Goal: Information Seeking & Learning: Learn about a topic

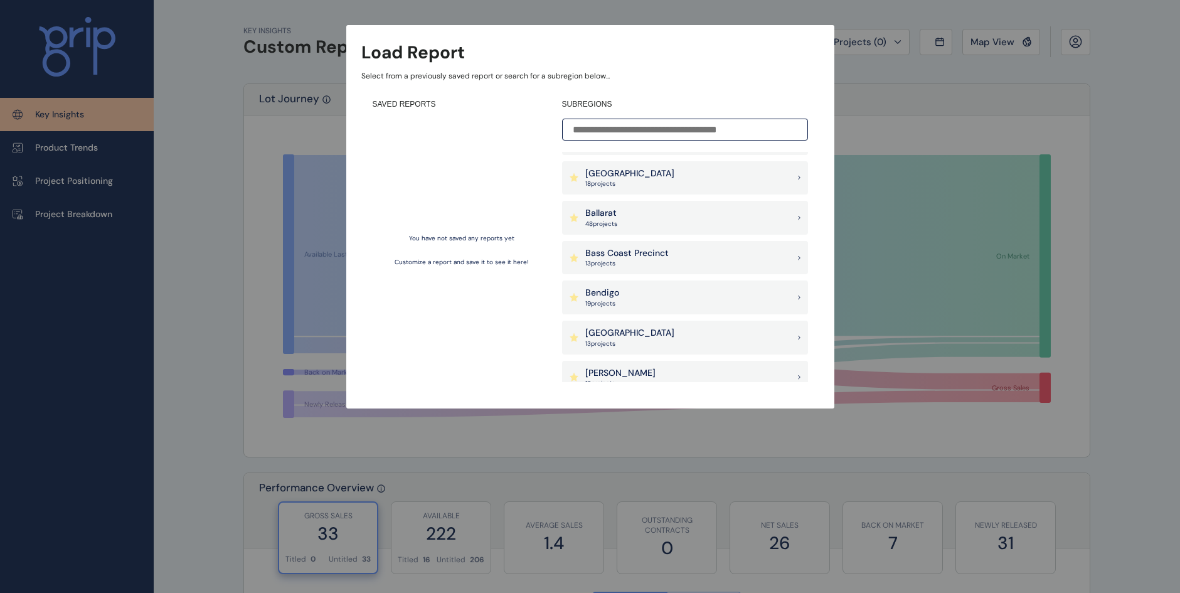
scroll to position [125, 0]
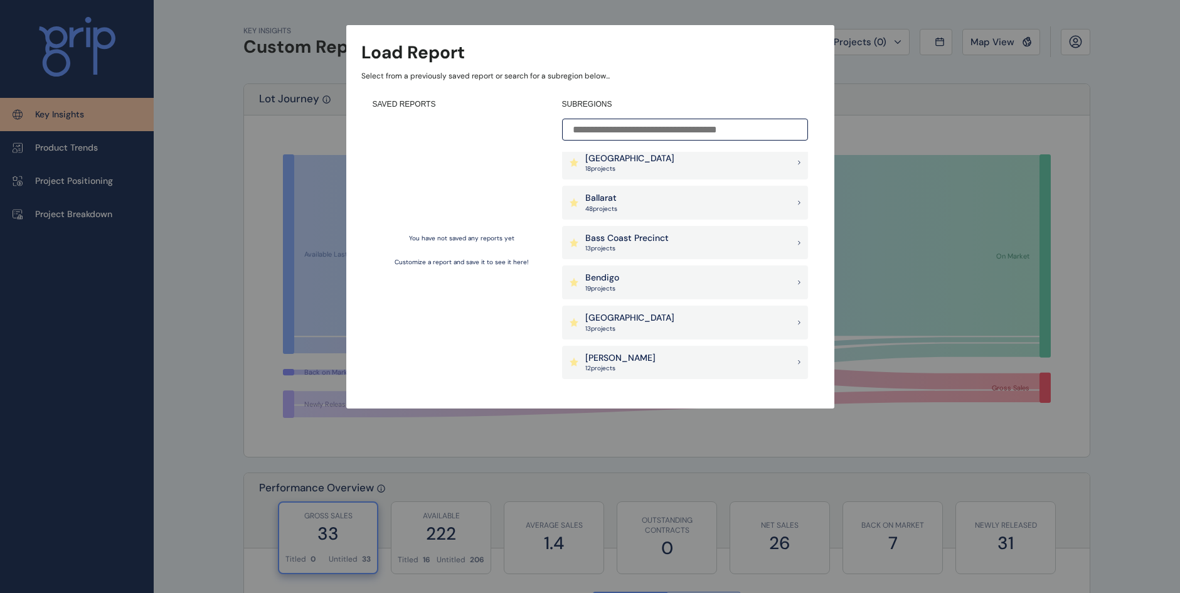
click at [727, 206] on div "Ballarat 48 project s" at bounding box center [685, 203] width 246 height 34
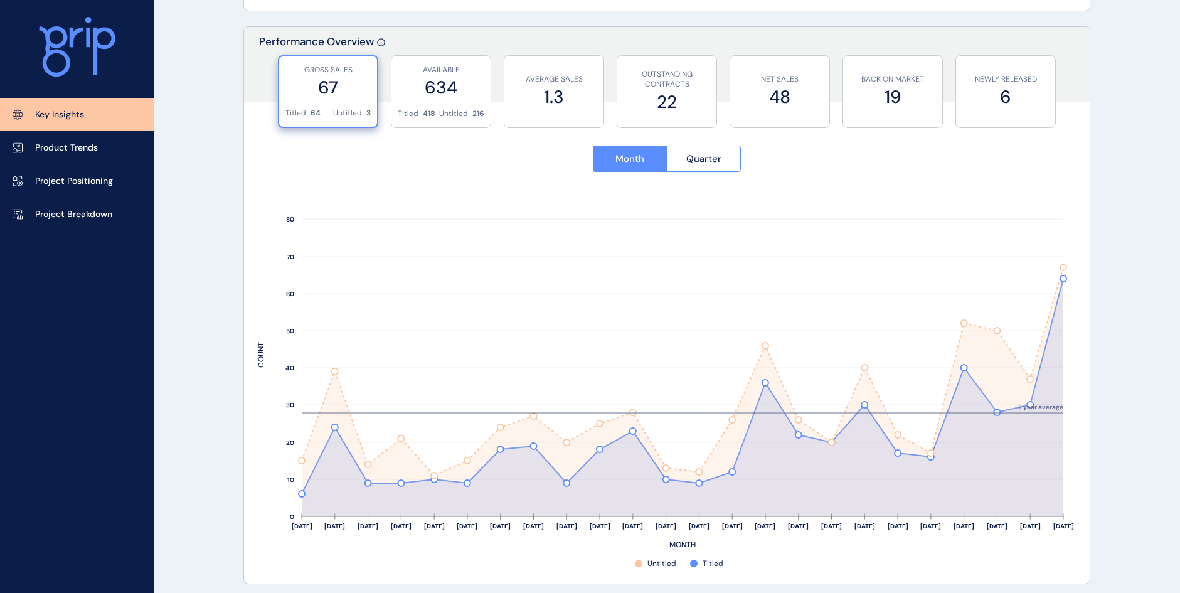
scroll to position [439, 0]
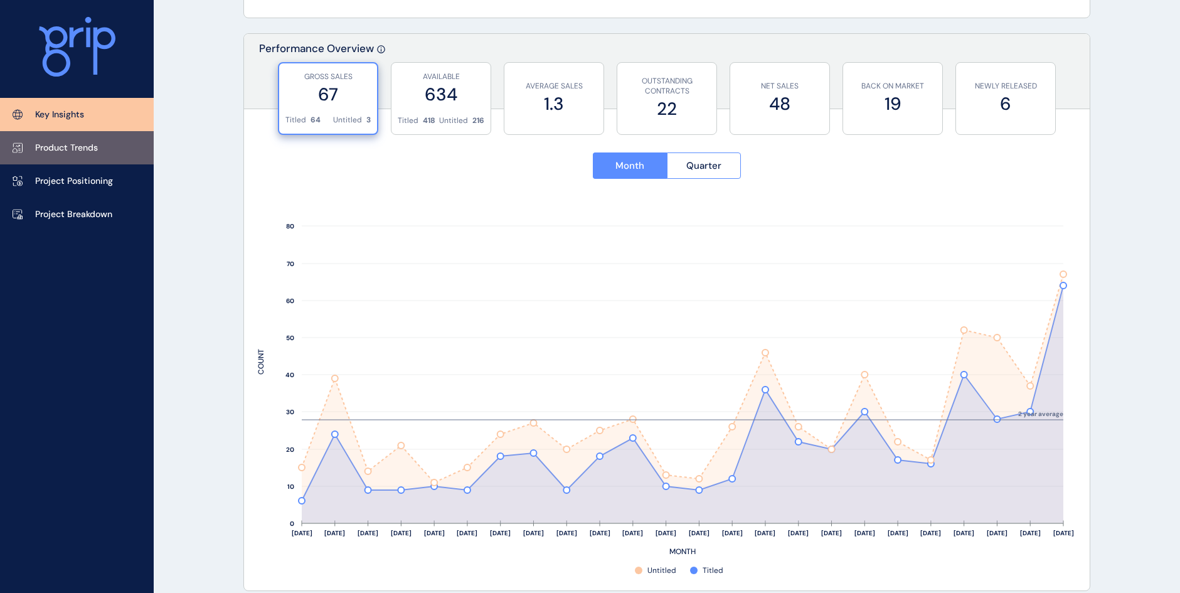
click at [74, 147] on p "Product Trends" at bounding box center [66, 148] width 63 height 13
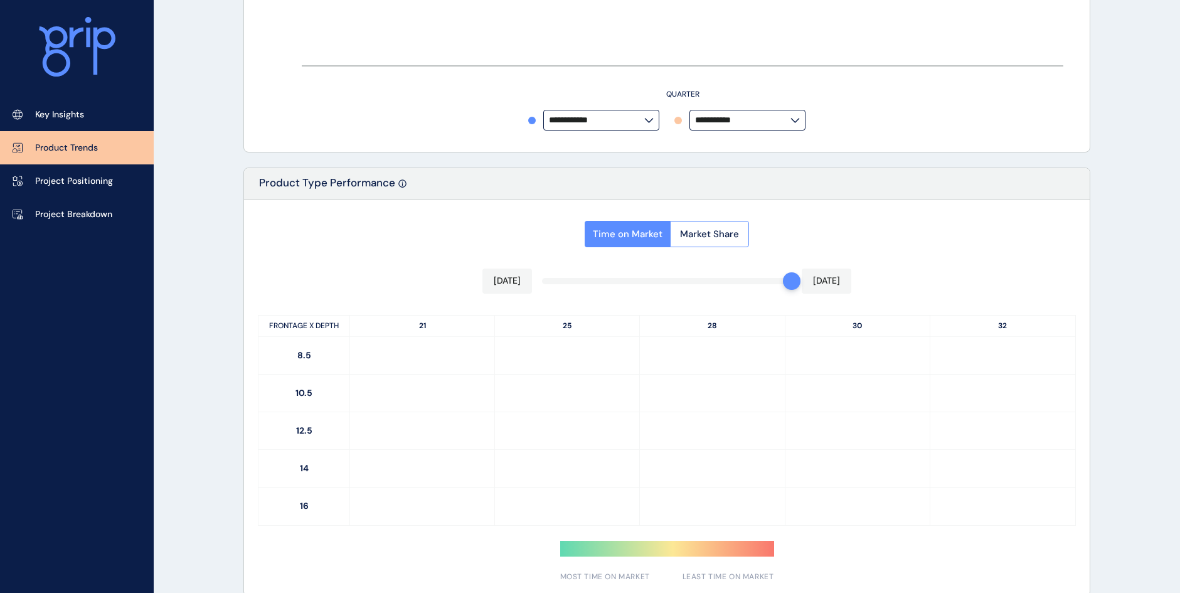
type input "*********"
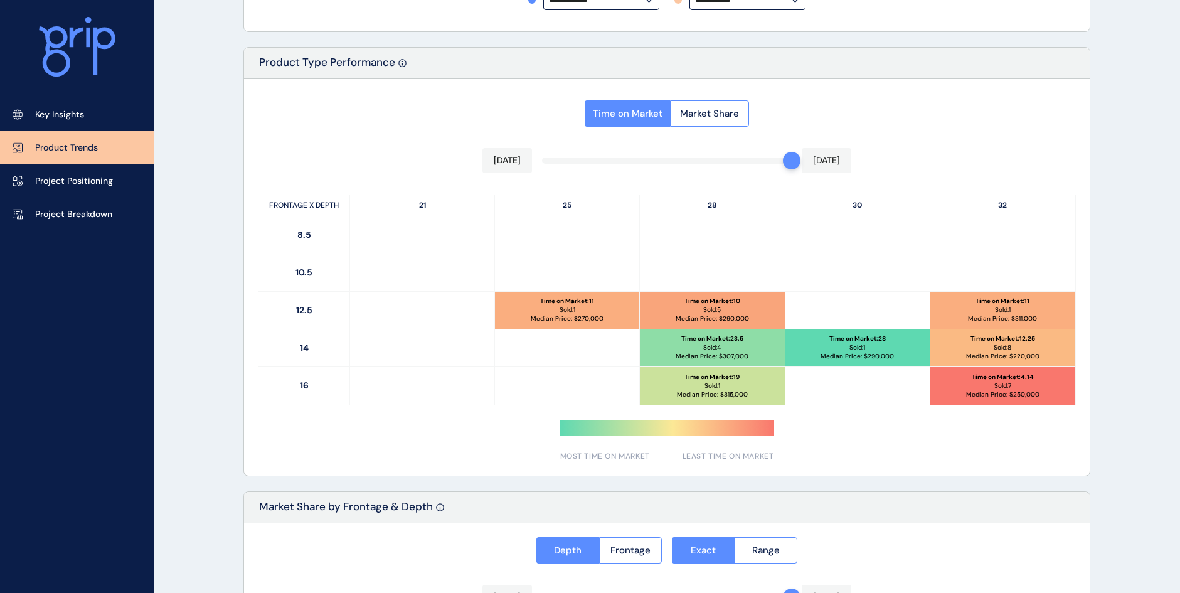
scroll to position [565, 0]
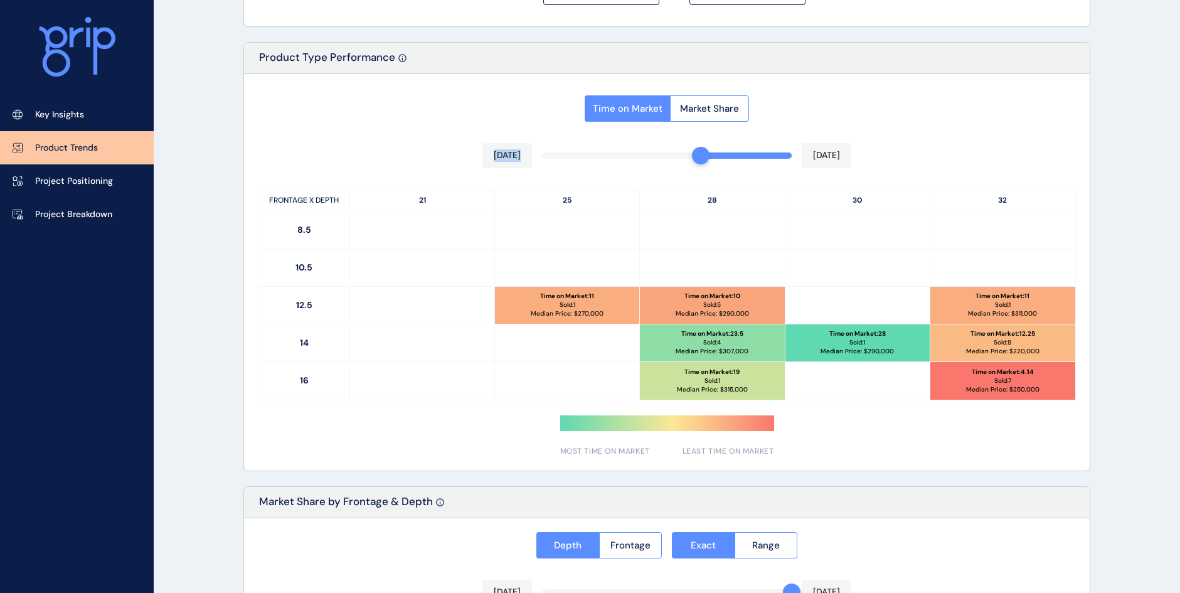
drag, startPoint x: 786, startPoint y: 162, endPoint x: 694, endPoint y: 163, distance: 92.2
click at [694, 163] on div "Time on Market Market Share [DATE] [DATE] FRONTAGE X DEPTH 21 25 28 30 32 8.5 1…" at bounding box center [666, 272] width 845 height 396
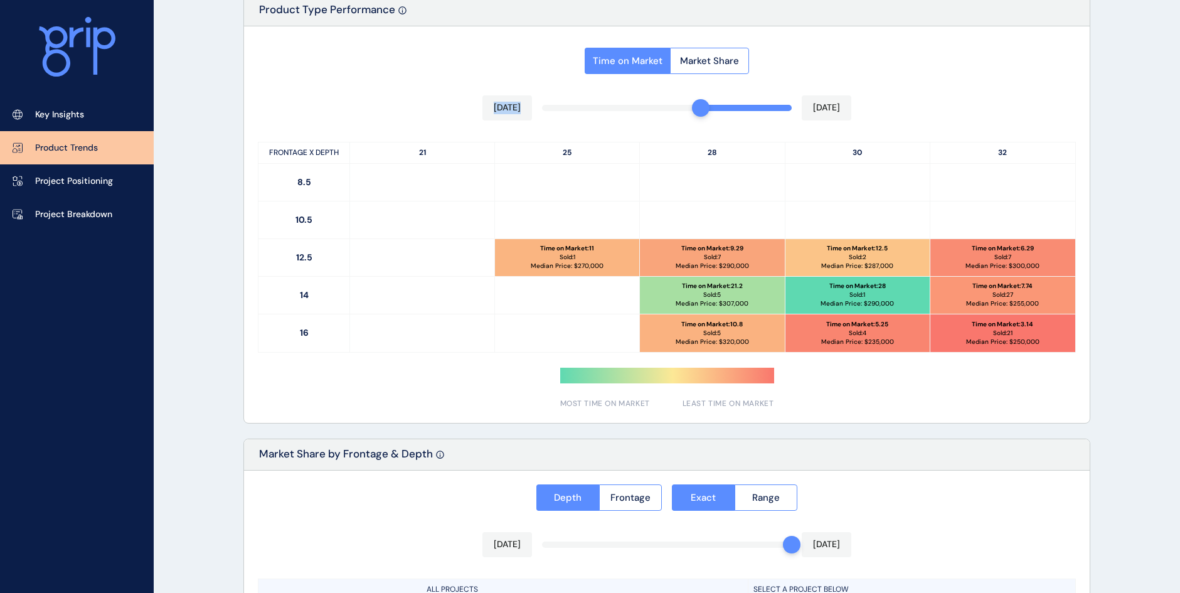
scroll to position [690, 0]
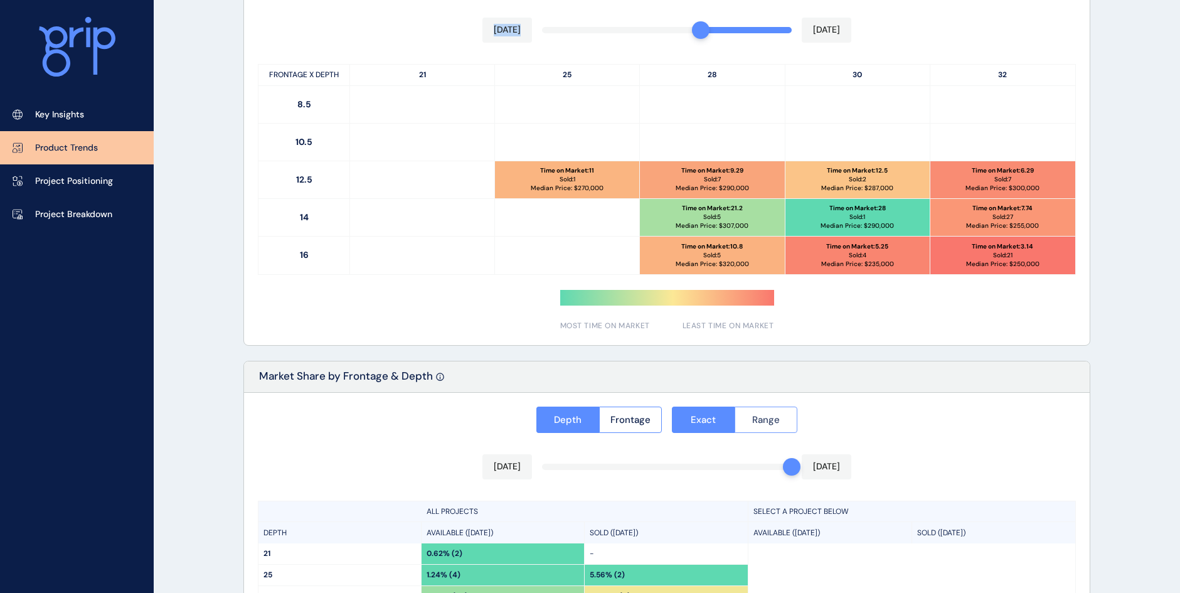
click at [775, 420] on span "Range" at bounding box center [766, 419] width 28 height 13
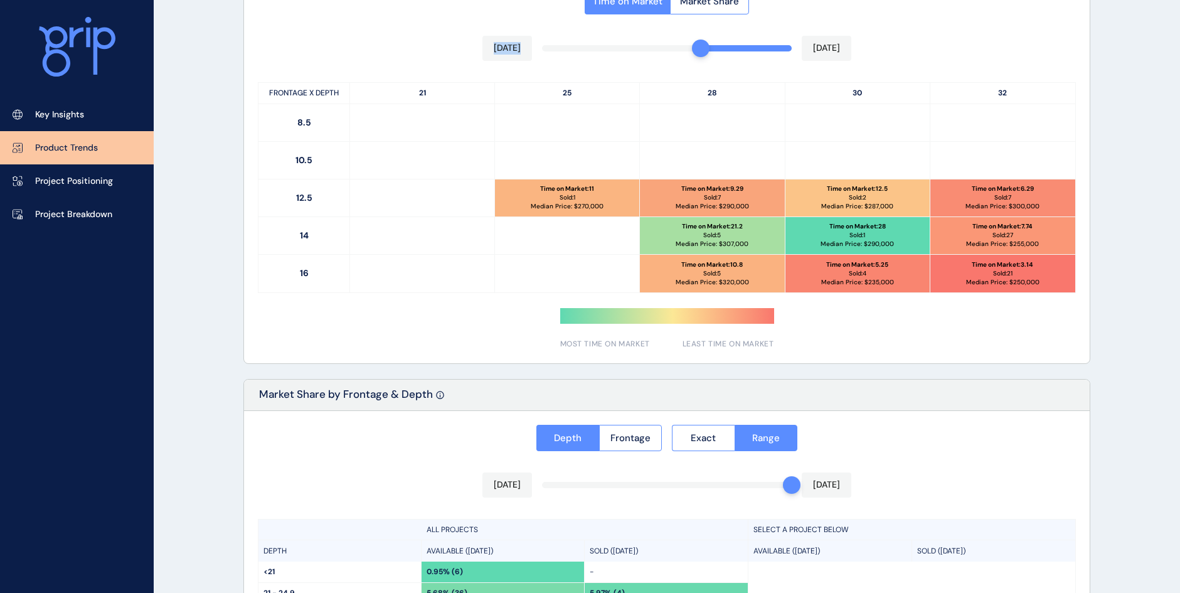
scroll to position [627, 0]
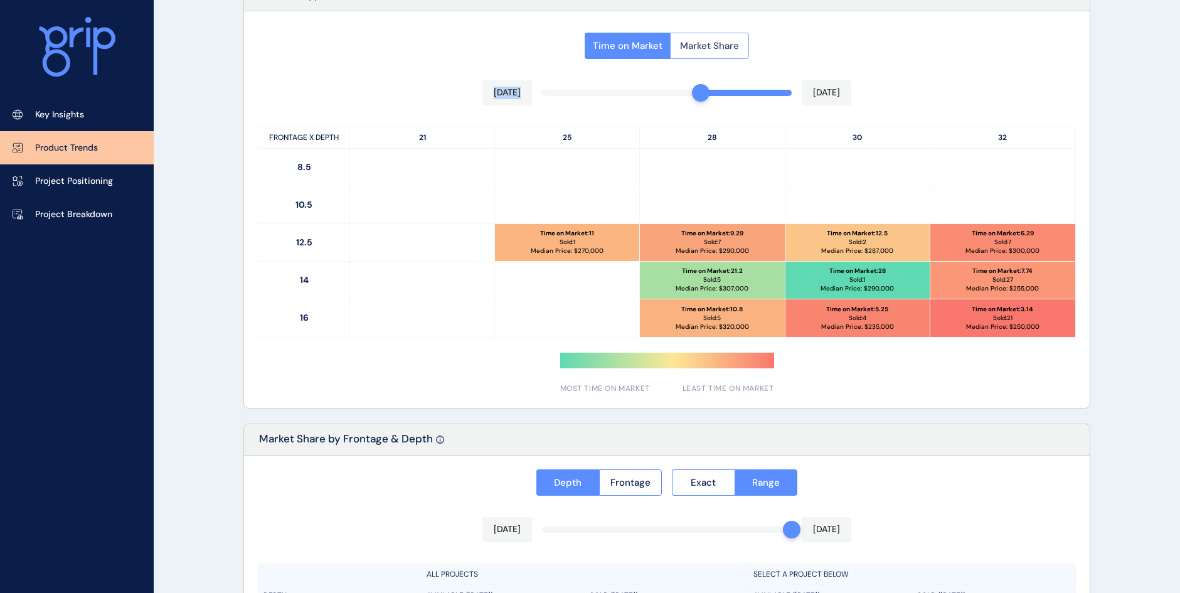
click at [716, 37] on button "Market Share" at bounding box center [709, 46] width 79 height 26
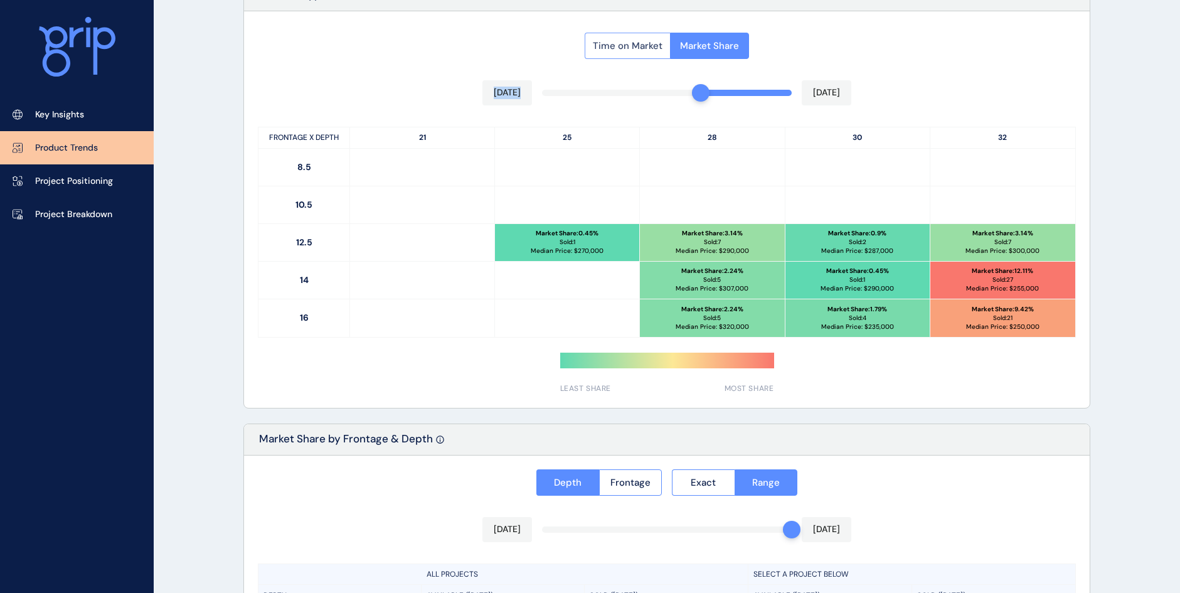
click at [636, 35] on button "Time on Market" at bounding box center [627, 46] width 85 height 26
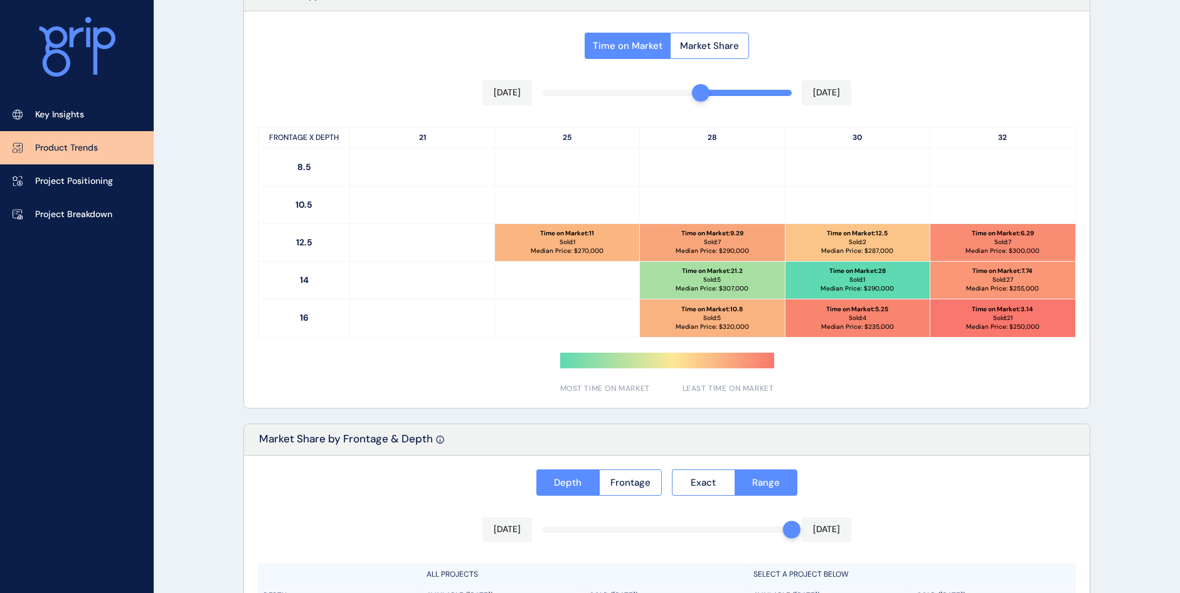
click at [223, 428] on div "PRODUCT TRENDS Ballarat Save Load Report Projects ( 48 ) [DATE] 2025 < > Jan No…" at bounding box center [590, 128] width 1180 height 1510
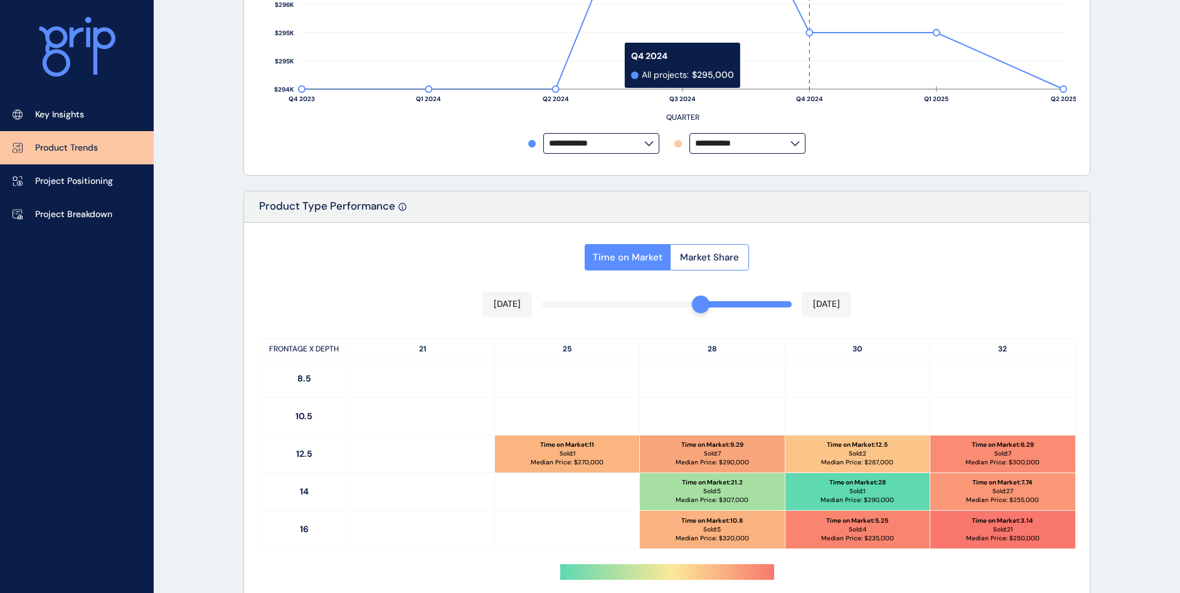
scroll to position [0, 0]
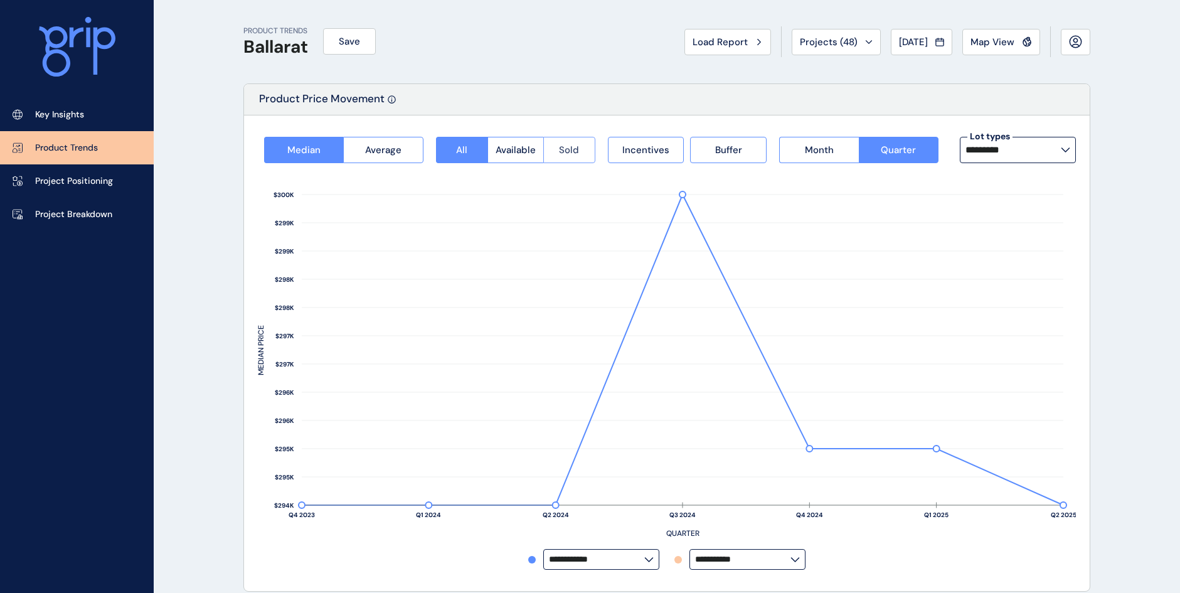
click at [571, 148] on span "Sold" at bounding box center [569, 150] width 20 height 13
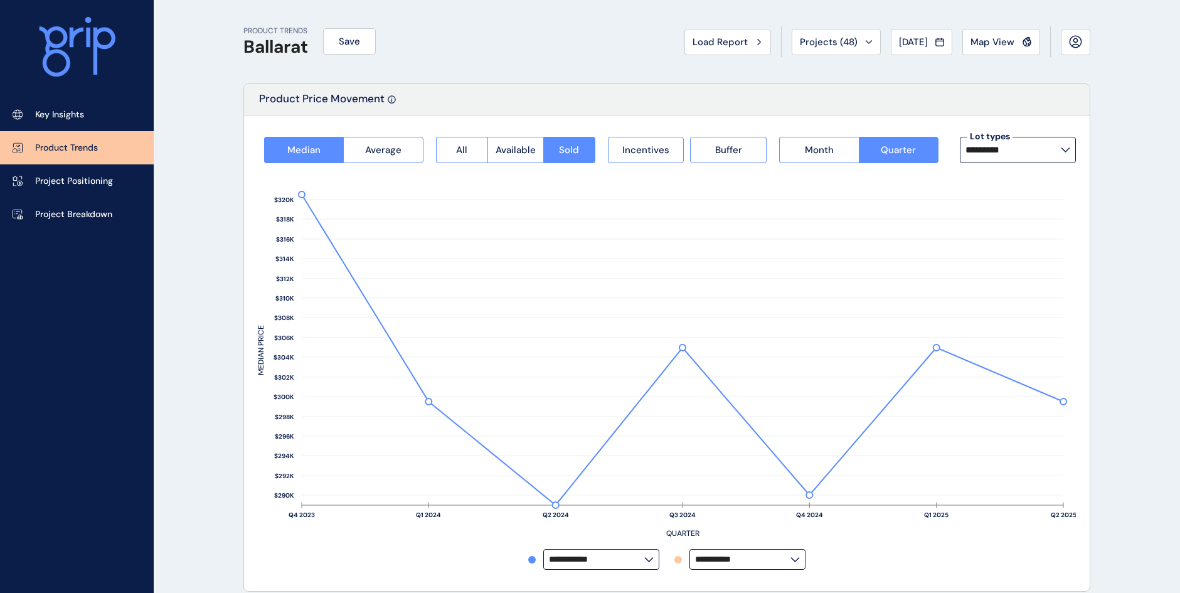
click at [1024, 148] on input "*********" at bounding box center [1012, 150] width 95 height 10
click at [1030, 137] on div "**********" at bounding box center [667, 353] width 818 height 448
click at [1040, 154] on input "*********" at bounding box center [1012, 150] width 95 height 10
click at [1024, 239] on div "12.5m x 25m 2 lots sold" at bounding box center [1017, 245] width 116 height 31
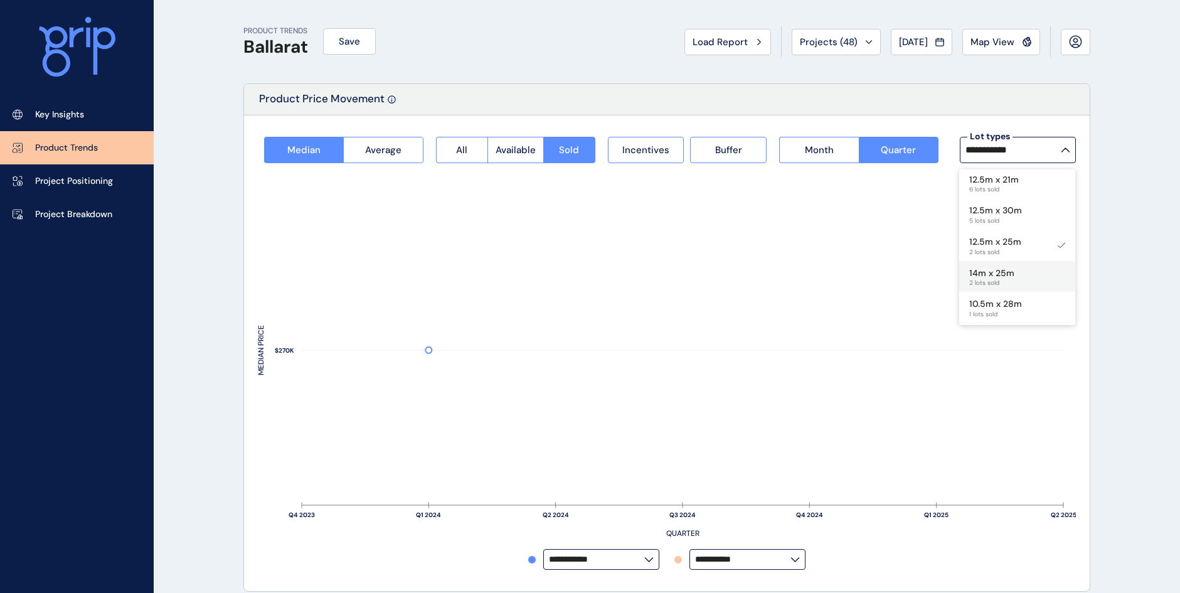
click at [1023, 274] on div "14m x 25m 2 lots sold" at bounding box center [1017, 276] width 116 height 31
click at [994, 203] on div "16m x 32m 63 lots sold" at bounding box center [1017, 216] width 116 height 31
type input "*********"
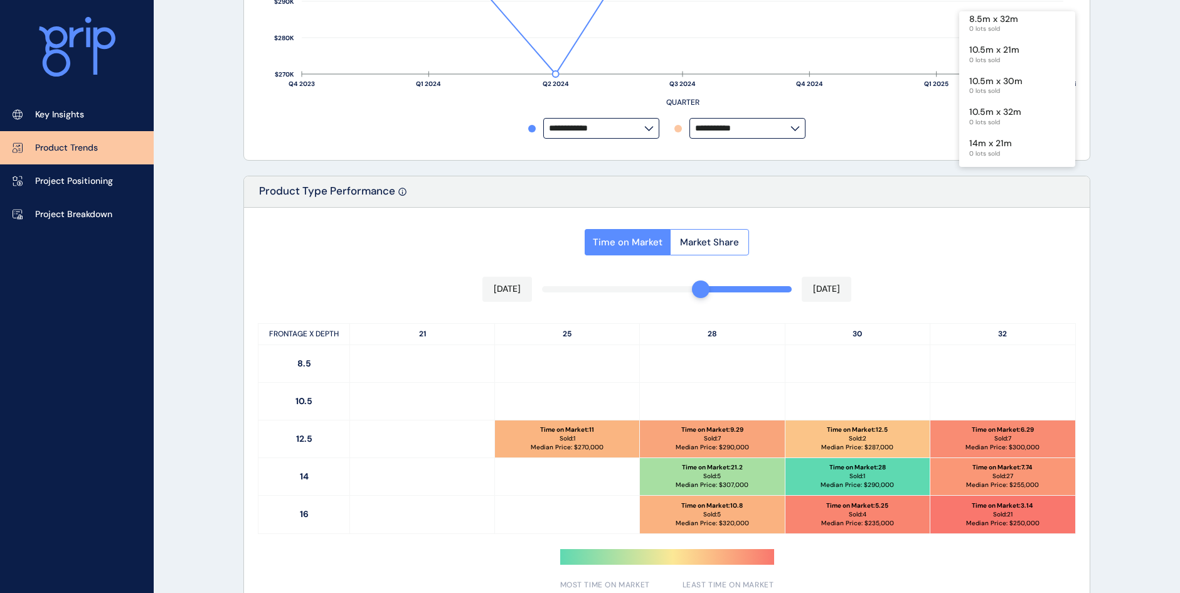
scroll to position [439, 0]
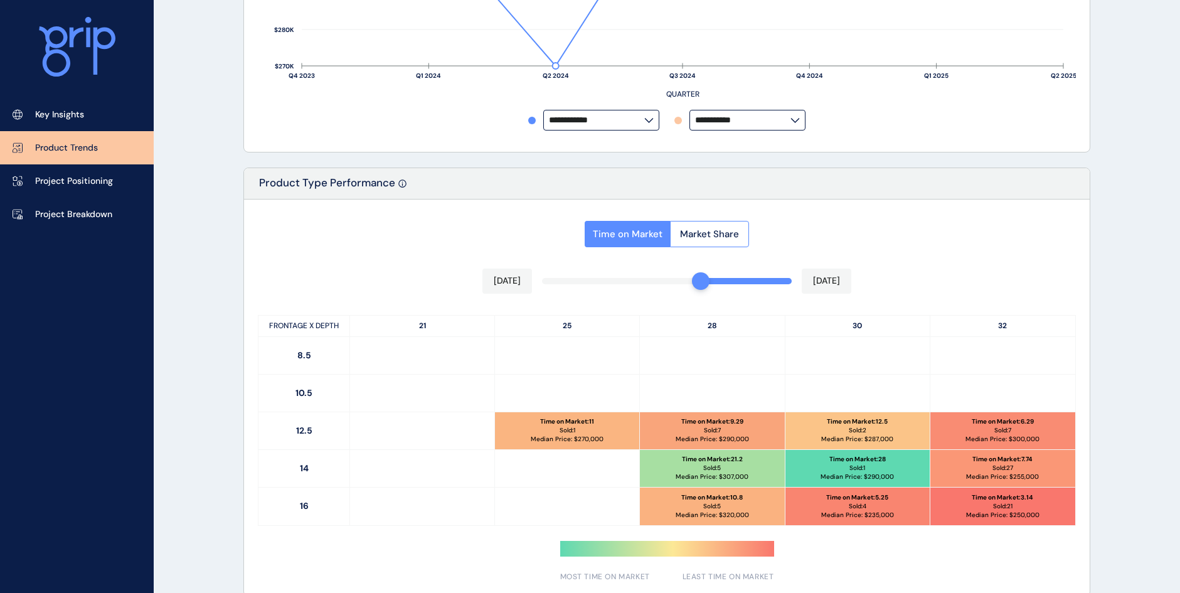
click at [1009, 511] on p "Median Price: $ 250,000" at bounding box center [1002, 515] width 73 height 9
click at [1005, 511] on p "Median Price: $ 250,000" at bounding box center [1002, 515] width 73 height 9
click at [1007, 510] on div "Time on Market : 3.14 Sold: 21 Median Price: $ 250,000" at bounding box center [1002, 506] width 145 height 38
drag, startPoint x: 1007, startPoint y: 510, endPoint x: 977, endPoint y: 512, distance: 30.2
click at [977, 513] on p "Median Price: $ 250,000" at bounding box center [1002, 515] width 73 height 9
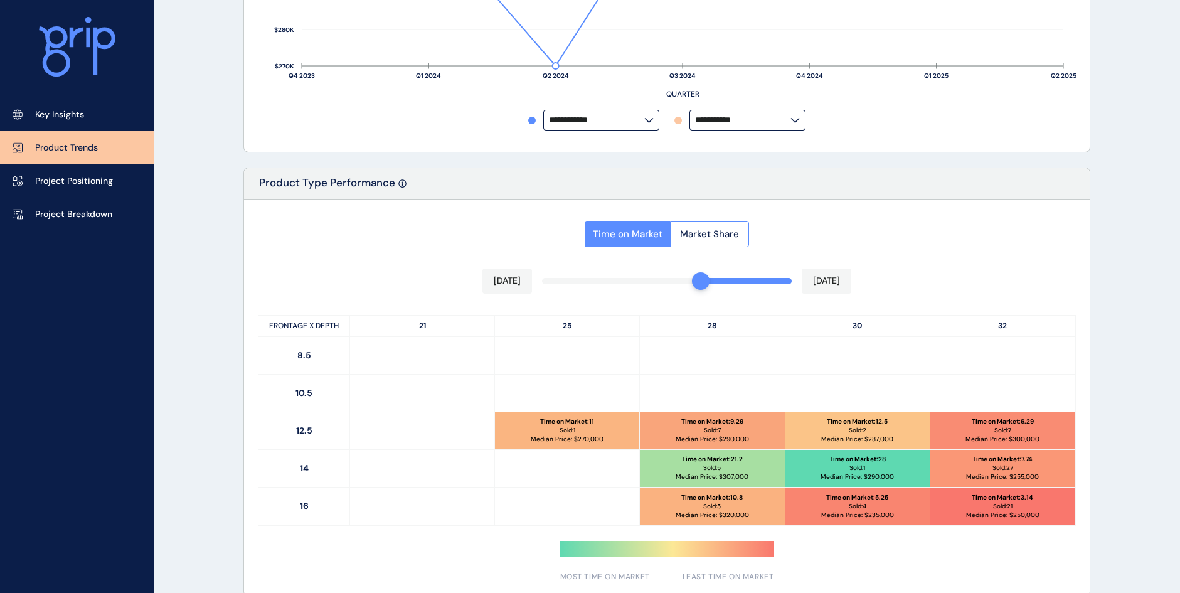
click at [965, 498] on div "Time on Market : 3.14 Sold: 21 Median Price: $ 250,000" at bounding box center [1002, 506] width 145 height 38
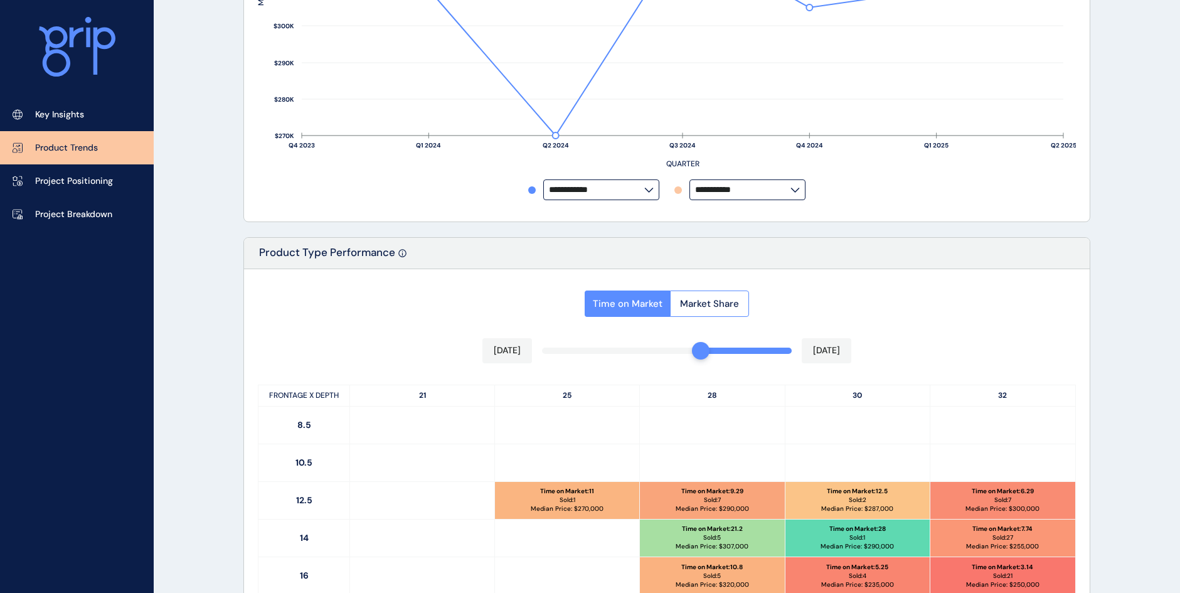
scroll to position [376, 0]
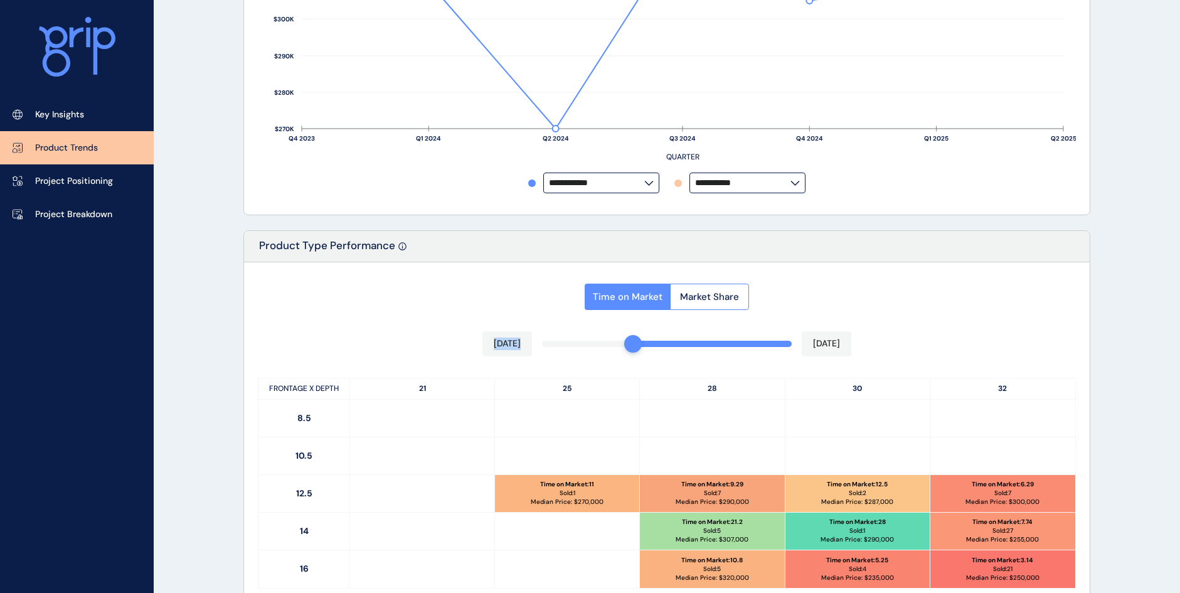
drag, startPoint x: 703, startPoint y: 348, endPoint x: 633, endPoint y: 351, distance: 69.7
click at [633, 351] on div at bounding box center [633, 344] width 18 height 18
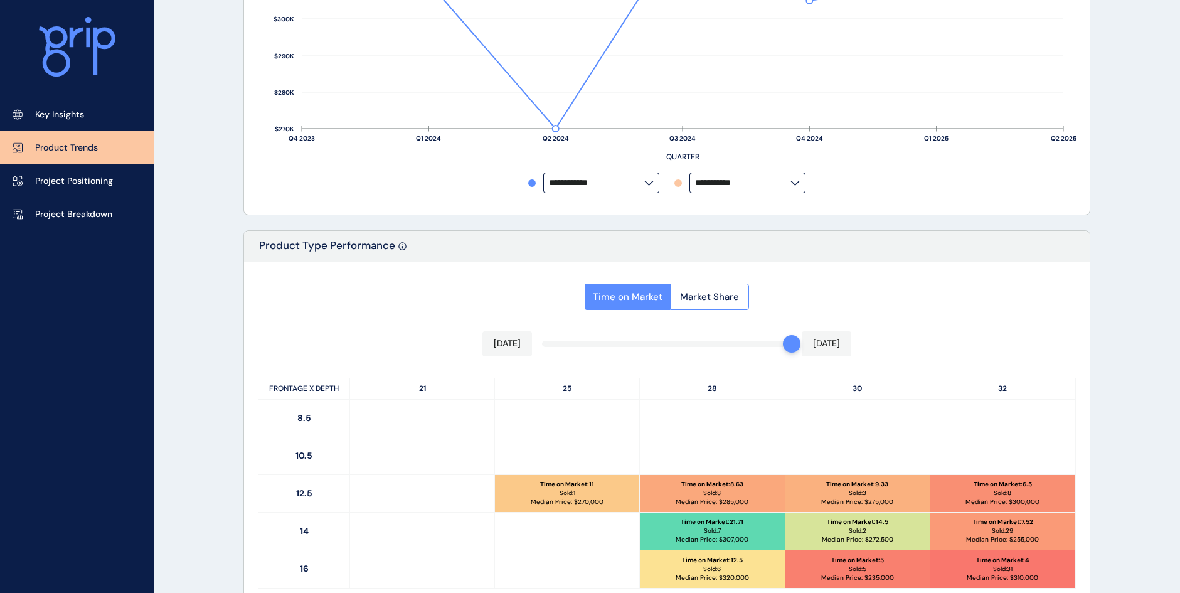
drag, startPoint x: 784, startPoint y: 346, endPoint x: 698, endPoint y: 351, distance: 86.1
click at [721, 351] on div "[DATE] [DATE]" at bounding box center [666, 343] width 369 height 25
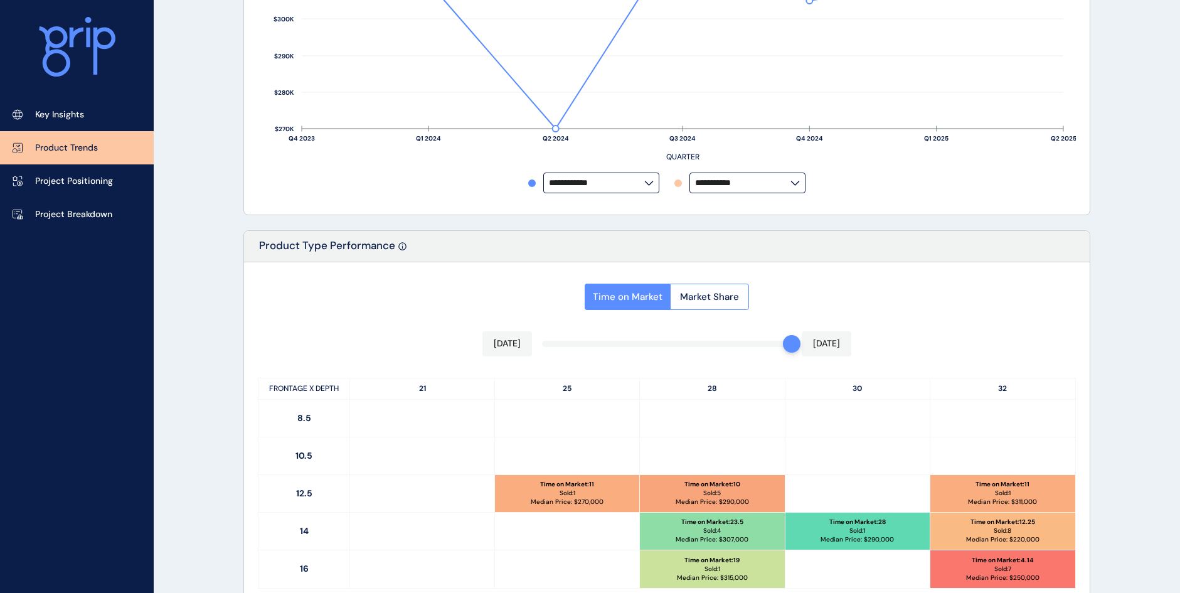
drag, startPoint x: 617, startPoint y: 353, endPoint x: 612, endPoint y: 339, distance: 14.5
click at [583, 352] on div "[DATE] [DATE]" at bounding box center [666, 343] width 369 height 25
click at [617, 337] on div "[DATE] [DATE]" at bounding box center [666, 343] width 369 height 25
drag, startPoint x: 613, startPoint y: 349, endPoint x: 639, endPoint y: 340, distance: 27.8
click at [619, 343] on div "[DATE] [DATE]" at bounding box center [666, 343] width 369 height 25
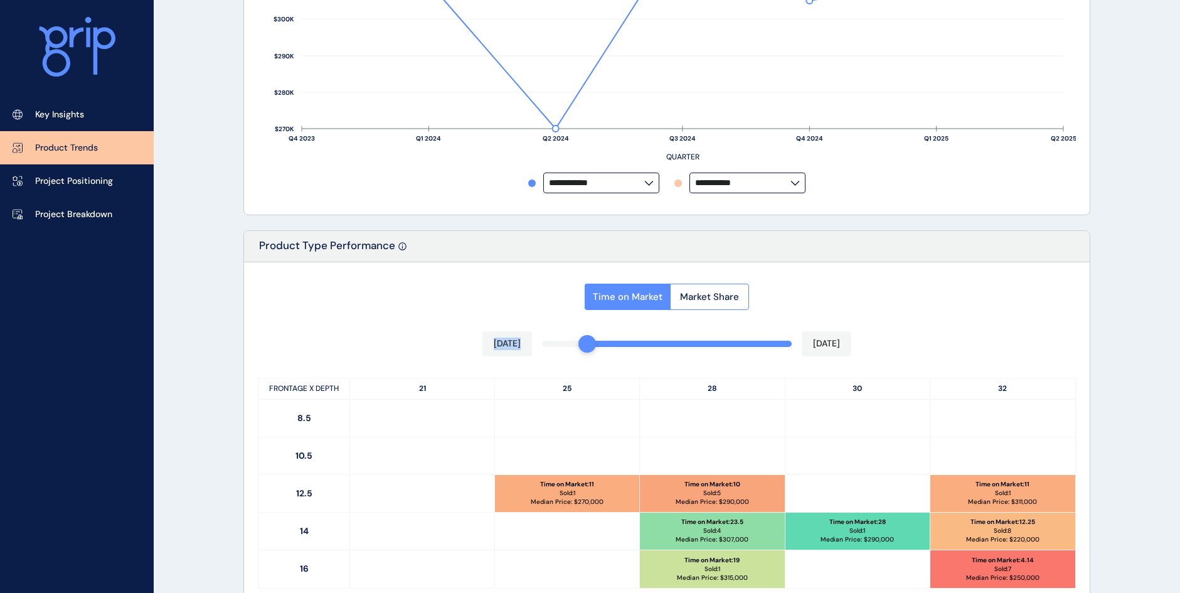
drag, startPoint x: 763, startPoint y: 348, endPoint x: 589, endPoint y: 350, distance: 173.8
click at [589, 350] on div "Time on Market Market Share [DATE] [DATE] FRONTAGE X DEPTH 21 25 28 30 32 8.5 1…" at bounding box center [666, 460] width 845 height 396
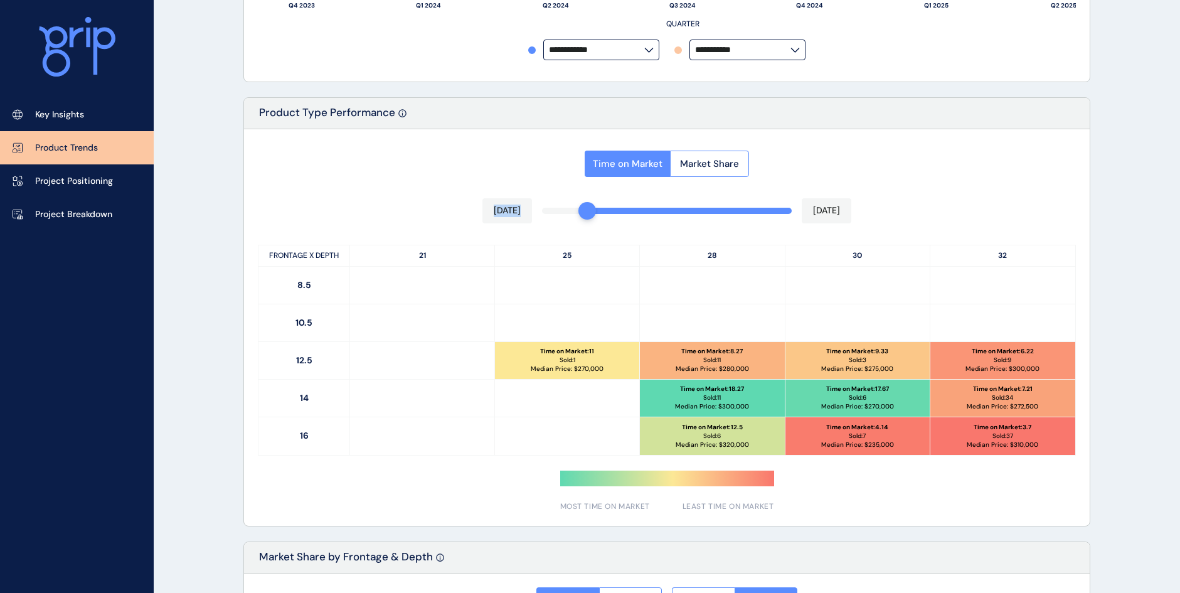
scroll to position [627, 0]
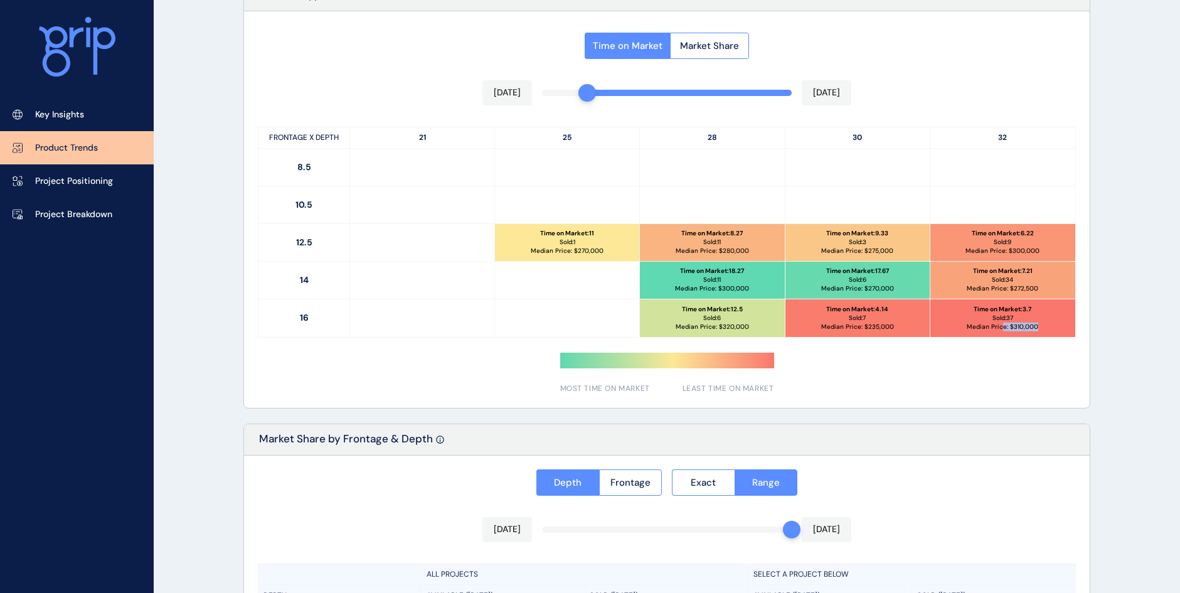
drag, startPoint x: 1003, startPoint y: 329, endPoint x: 1036, endPoint y: 325, distance: 33.5
click at [1036, 325] on p "Median Price: $ 310,000" at bounding box center [1003, 326] width 72 height 9
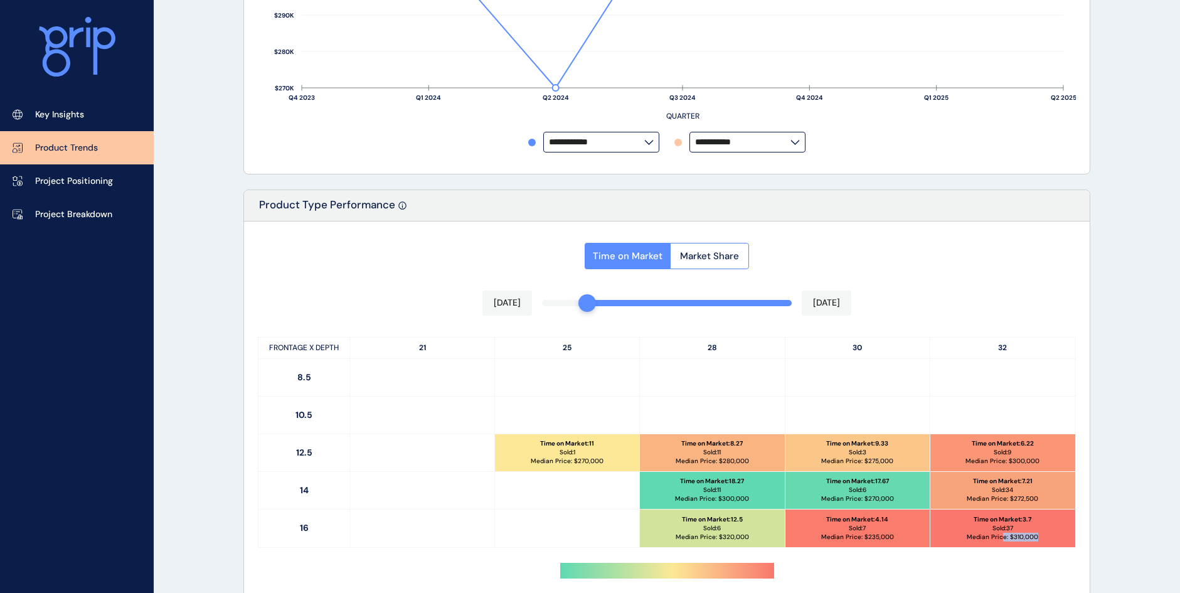
scroll to position [439, 0]
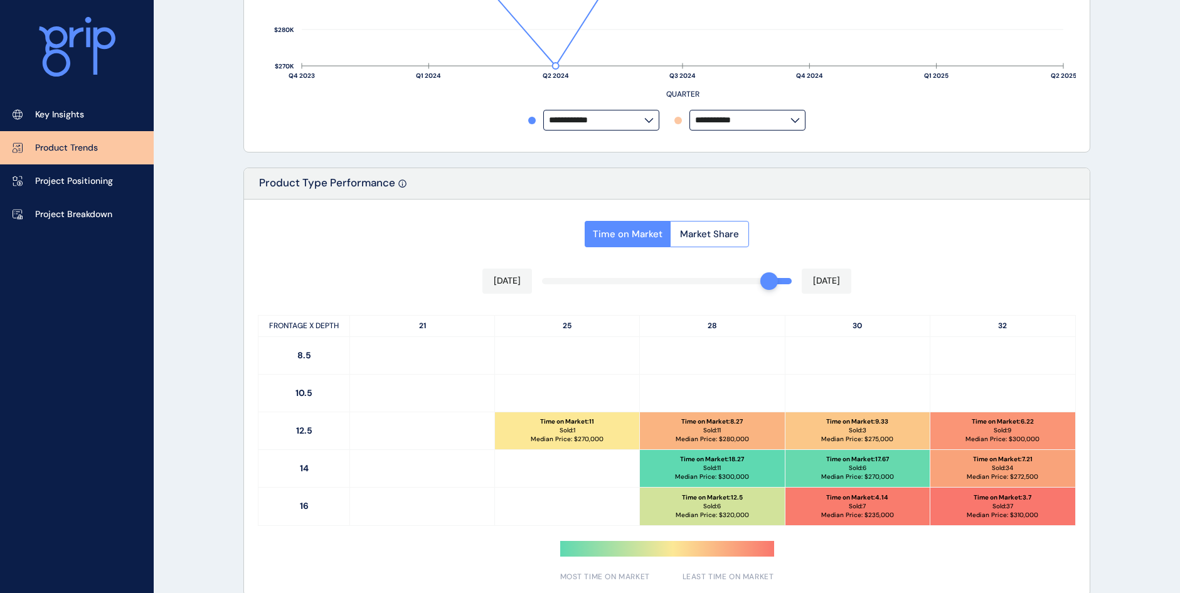
drag, startPoint x: 603, startPoint y: 280, endPoint x: 763, endPoint y: 270, distance: 160.2
click at [762, 270] on div "[DATE] [DATE]" at bounding box center [666, 280] width 369 height 25
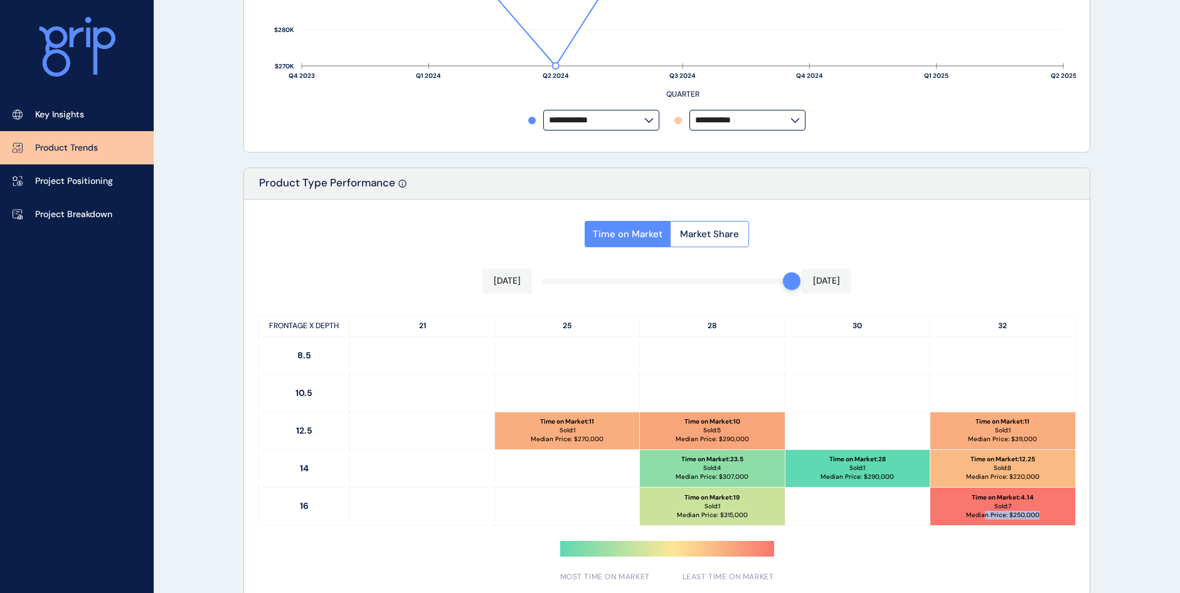
drag, startPoint x: 987, startPoint y: 512, endPoint x: 1084, endPoint y: 519, distance: 98.1
click at [1084, 519] on div "Time on Market Market Share [DATE] [DATE] FRONTAGE X DEPTH 21 25 28 30 32 8.5 1…" at bounding box center [666, 397] width 845 height 396
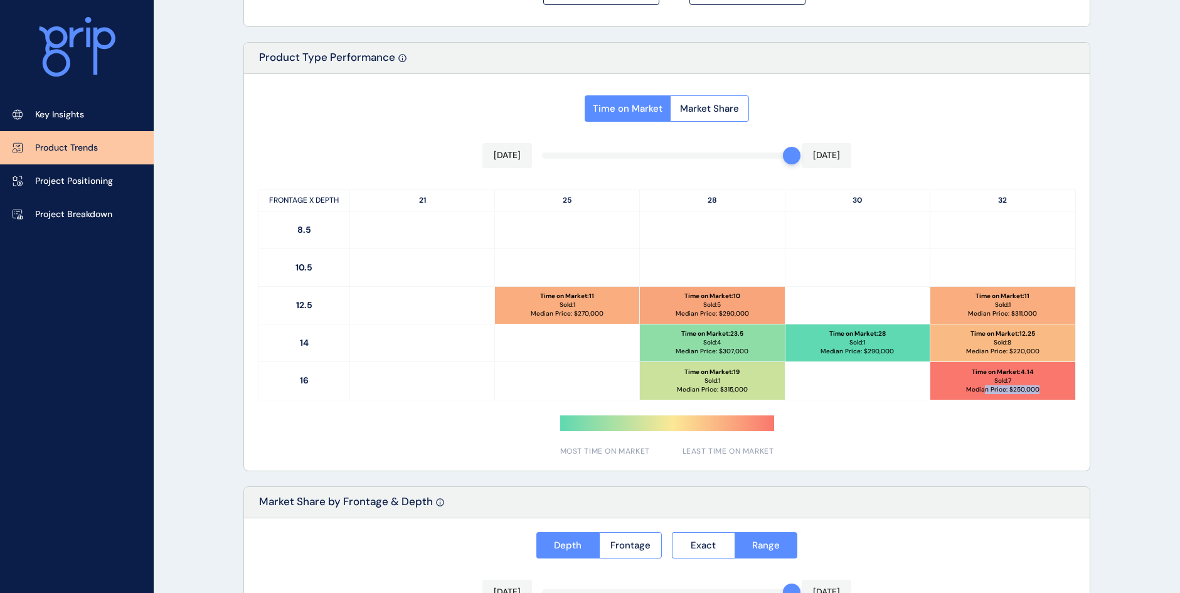
scroll to position [502, 0]
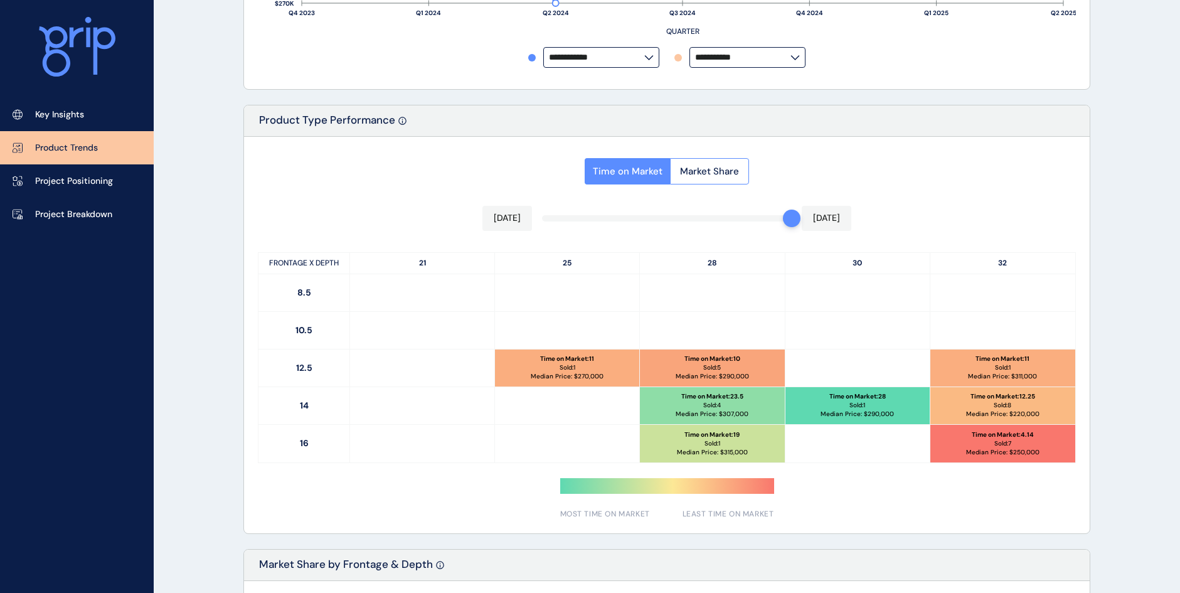
drag, startPoint x: 794, startPoint y: 214, endPoint x: 788, endPoint y: 220, distance: 8.9
click at [790, 218] on div at bounding box center [792, 218] width 18 height 18
click at [763, 225] on div "Time on Market Market Share [DATE] [DATE] FRONTAGE X DEPTH 21 25 28 30 32 8.5 1…" at bounding box center [666, 335] width 845 height 396
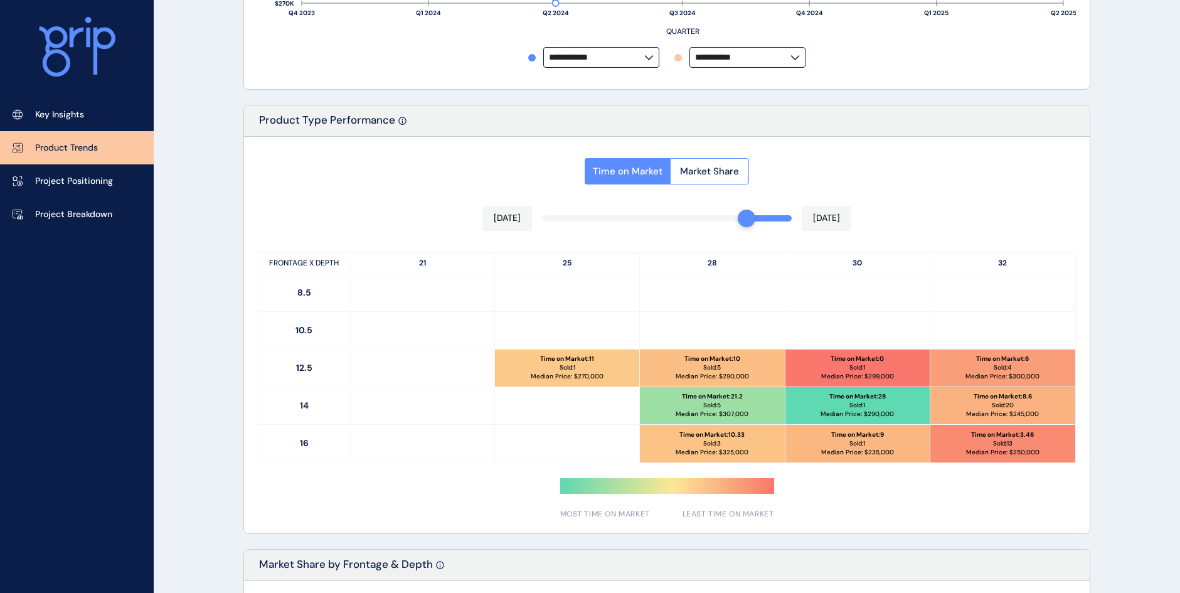
click at [716, 224] on div "Time on Market Market Share [DATE] [DATE] FRONTAGE X DEPTH 21 25 28 30 32 8.5 1…" at bounding box center [666, 335] width 845 height 396
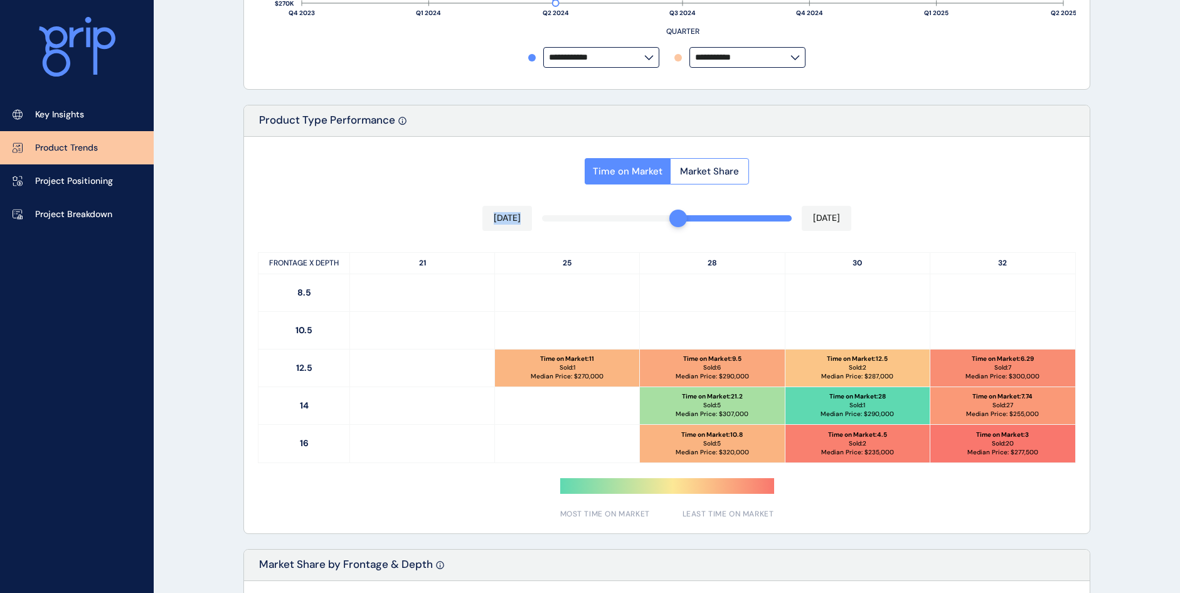
drag, startPoint x: 720, startPoint y: 221, endPoint x: 685, endPoint y: 227, distance: 35.7
click at [685, 227] on div "Time on Market Market Share [DATE] [DATE] FRONTAGE X DEPTH 21 25 28 30 32 8.5 1…" at bounding box center [666, 335] width 845 height 396
drag, startPoint x: 688, startPoint y: 218, endPoint x: 678, endPoint y: 220, distance: 10.1
click at [678, 220] on div at bounding box center [667, 218] width 250 height 6
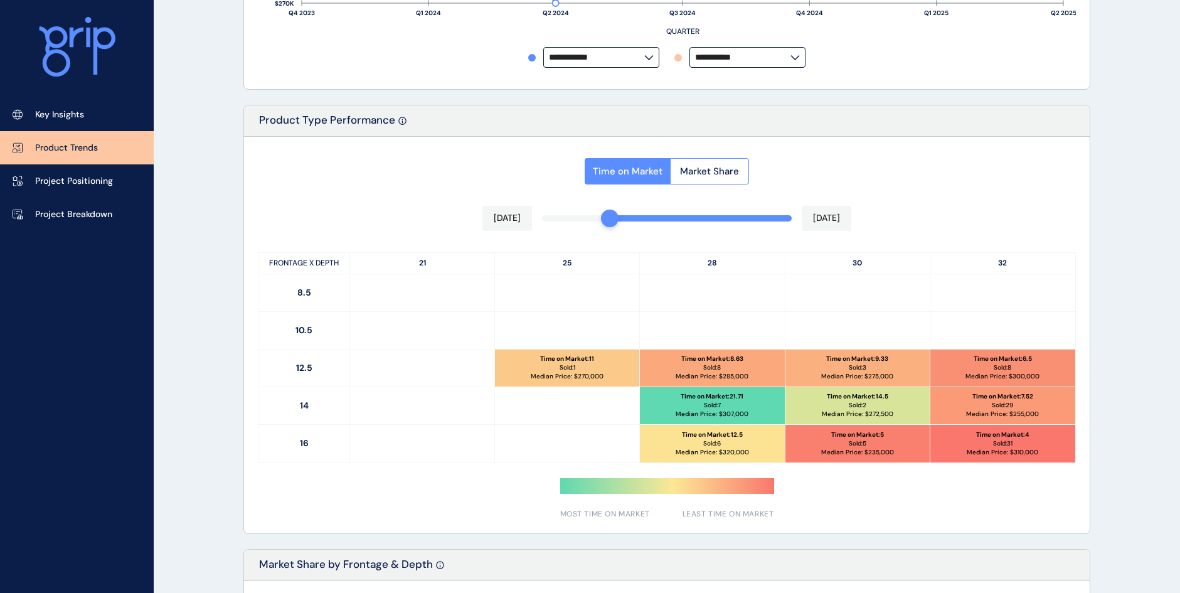
drag, startPoint x: 633, startPoint y: 220, endPoint x: 605, endPoint y: 223, distance: 28.3
click at [605, 223] on div "Time on Market Market Share [DATE] [DATE] FRONTAGE X DEPTH 21 25 28 30 32 8.5 1…" at bounding box center [666, 335] width 845 height 396
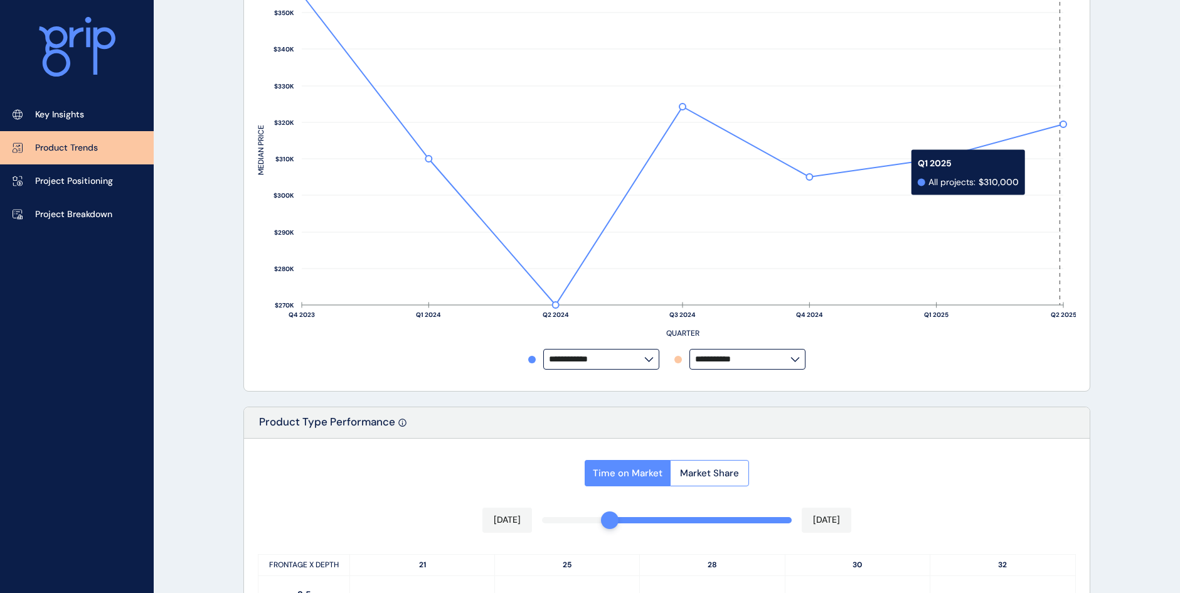
scroll to position [314, 0]
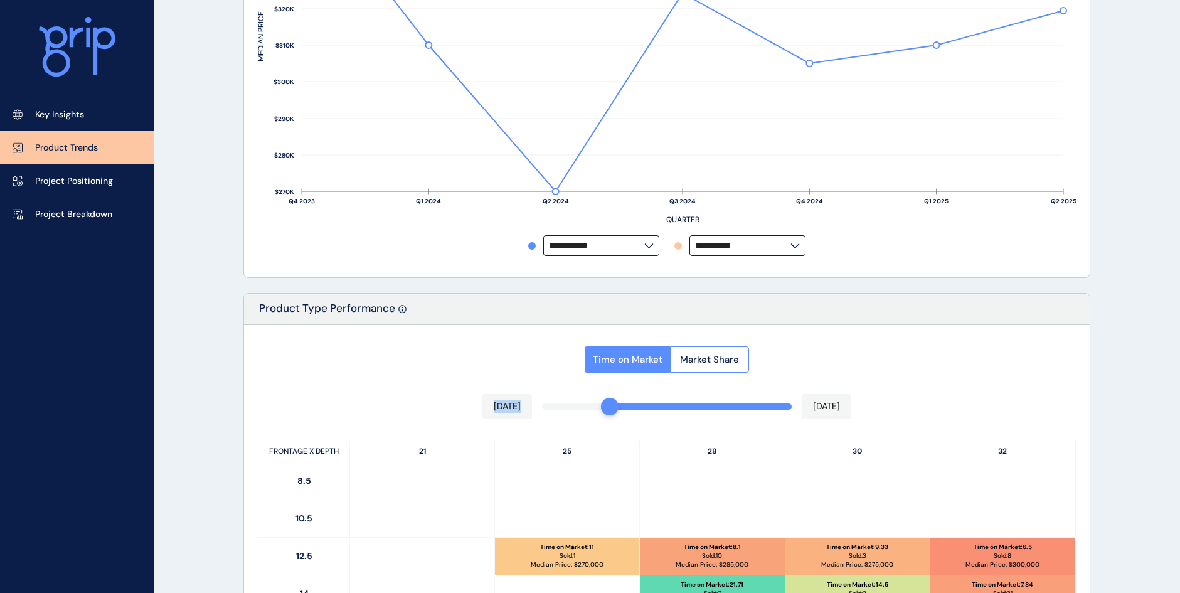
drag, startPoint x: 620, startPoint y: 407, endPoint x: 610, endPoint y: 404, distance: 10.5
click at [609, 407] on div at bounding box center [610, 407] width 18 height 18
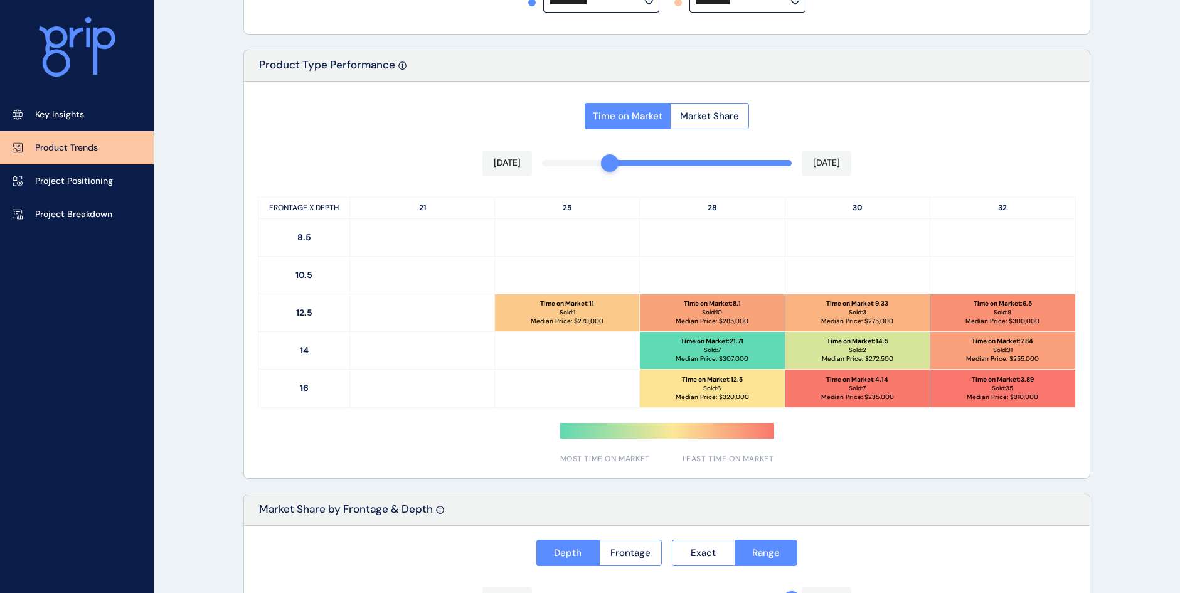
scroll to position [565, 0]
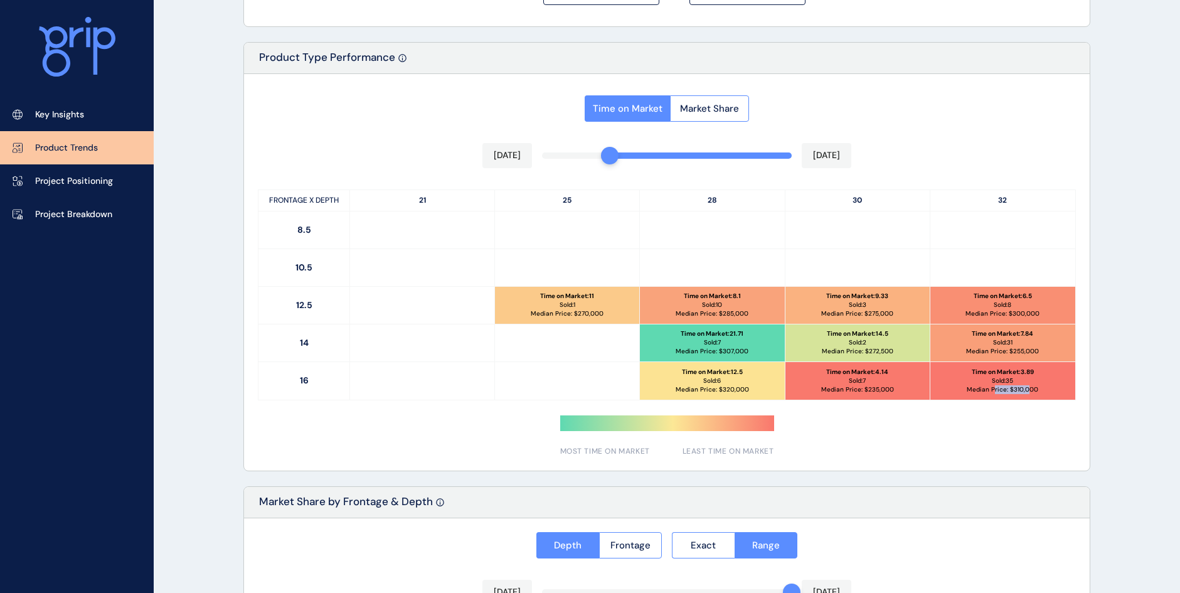
drag, startPoint x: 995, startPoint y: 386, endPoint x: 1033, endPoint y: 388, distance: 38.3
click at [1033, 388] on p "Median Price: $ 310,000" at bounding box center [1003, 389] width 72 height 9
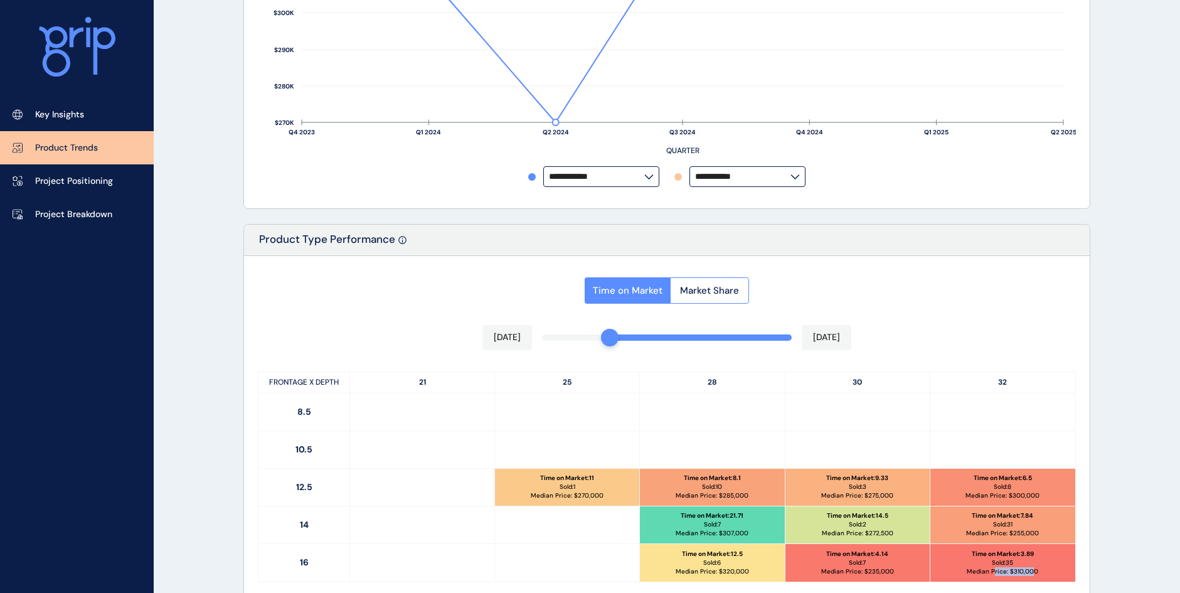
scroll to position [502, 0]
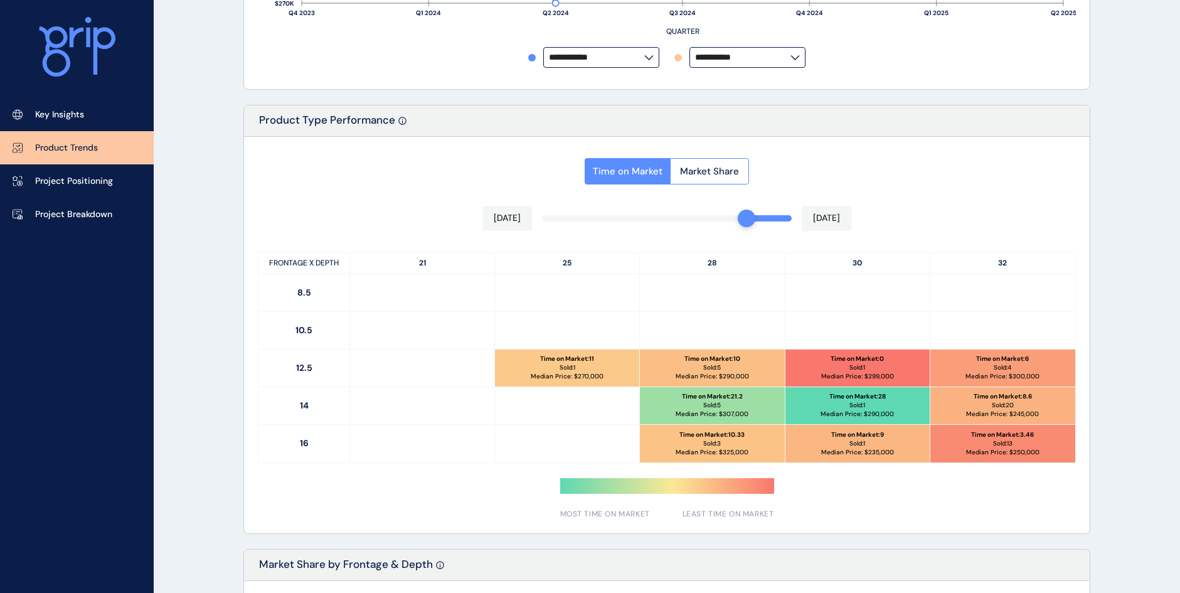
drag, startPoint x: 613, startPoint y: 215, endPoint x: 740, endPoint y: 224, distance: 127.0
click at [740, 224] on div at bounding box center [747, 218] width 18 height 18
drag, startPoint x: 1015, startPoint y: 447, endPoint x: 995, endPoint y: 447, distance: 20.1
click at [995, 448] on p "Median Price: $ 250,000" at bounding box center [1002, 452] width 73 height 9
drag, startPoint x: 995, startPoint y: 447, endPoint x: 1017, endPoint y: 457, distance: 24.5
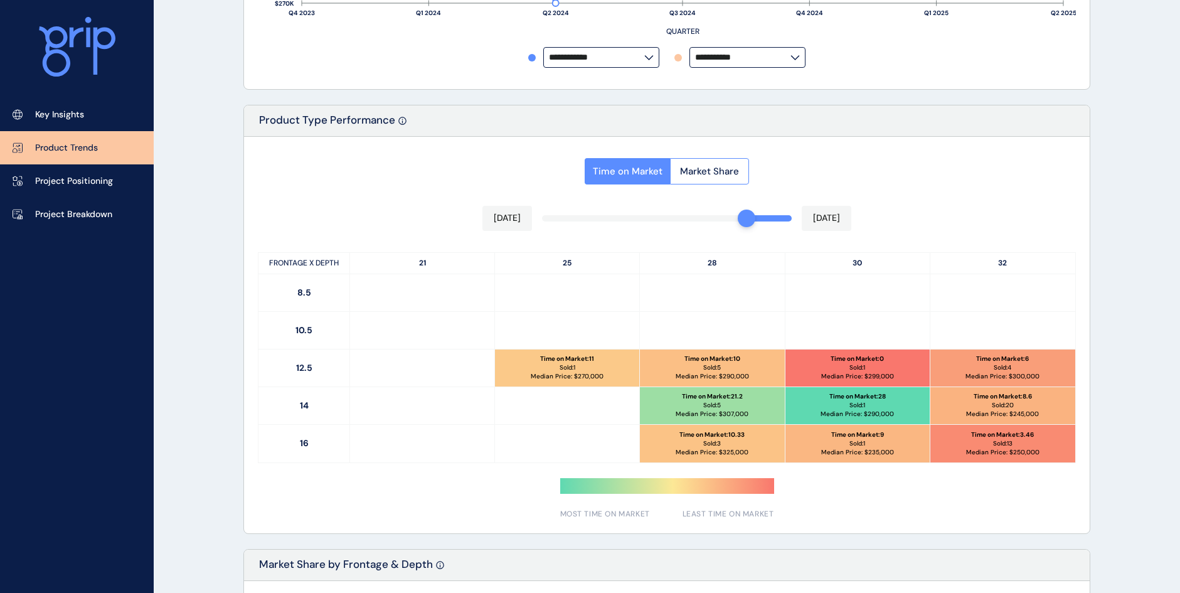
click at [1018, 457] on div "Time on Market : 3.46 Sold: 13 Median Price: $ 250,000" at bounding box center [1002, 444] width 145 height 38
drag, startPoint x: 1037, startPoint y: 451, endPoint x: 967, endPoint y: 438, distance: 71.5
click at [967, 438] on div "Time on Market : 3.46 Sold: 13 Median Price: $ 250,000" at bounding box center [1002, 444] width 145 height 38
drag, startPoint x: 967, startPoint y: 438, endPoint x: 984, endPoint y: 476, distance: 41.8
click at [985, 481] on div "Time on Market Market Share [DATE] [DATE] FRONTAGE X DEPTH 21 25 28 30 32 8.5 1…" at bounding box center [666, 335] width 845 height 396
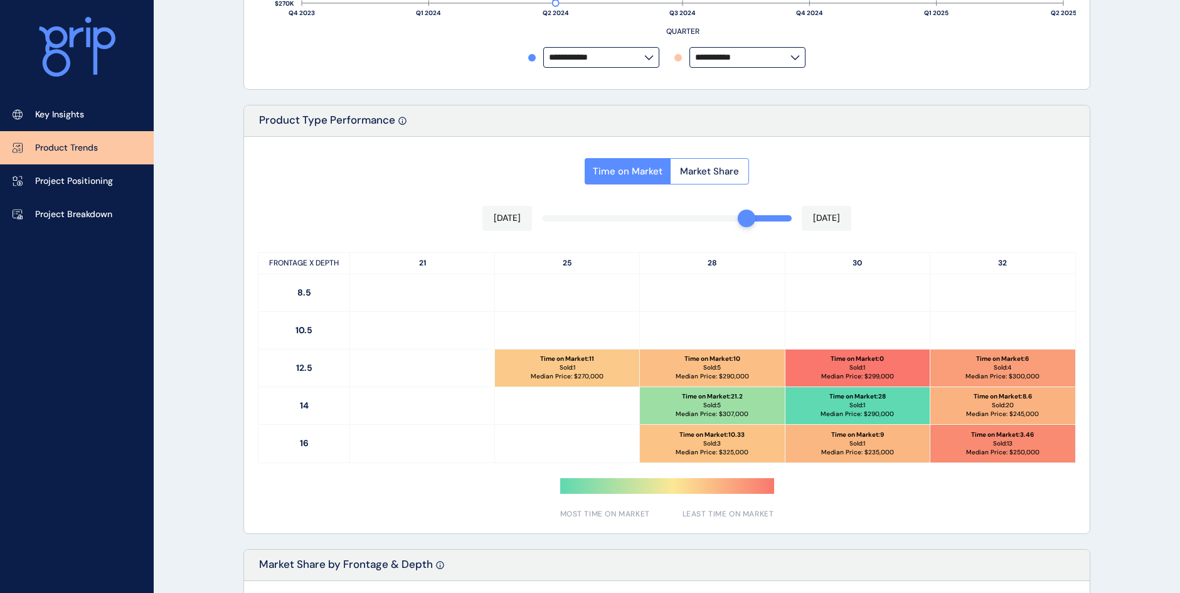
drag, startPoint x: 739, startPoint y: 221, endPoint x: 729, endPoint y: 220, distance: 10.1
click at [729, 220] on div at bounding box center [667, 218] width 250 height 6
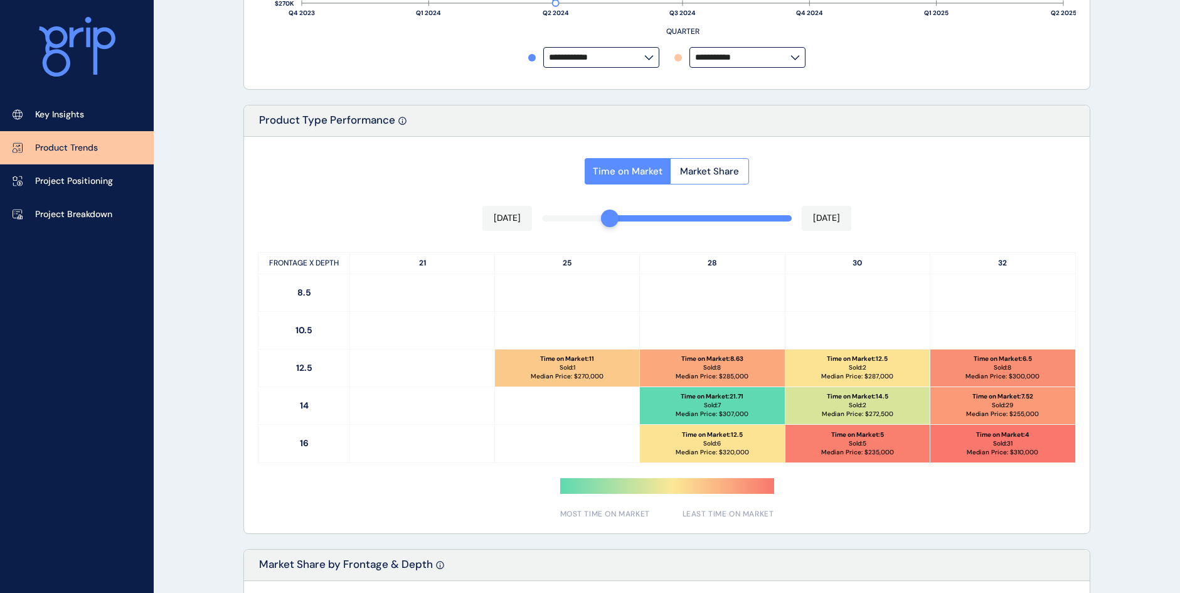
click at [625, 213] on div at bounding box center [666, 335] width 845 height 396
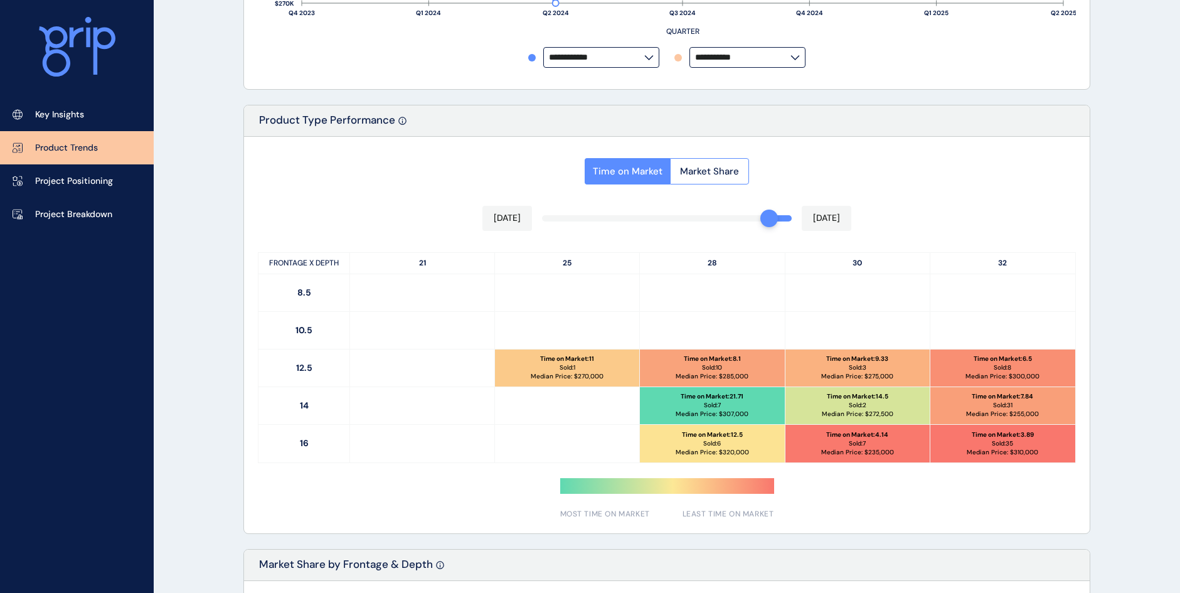
drag, startPoint x: 615, startPoint y: 218, endPoint x: 759, endPoint y: 214, distance: 144.3
click at [760, 214] on div at bounding box center [769, 218] width 18 height 18
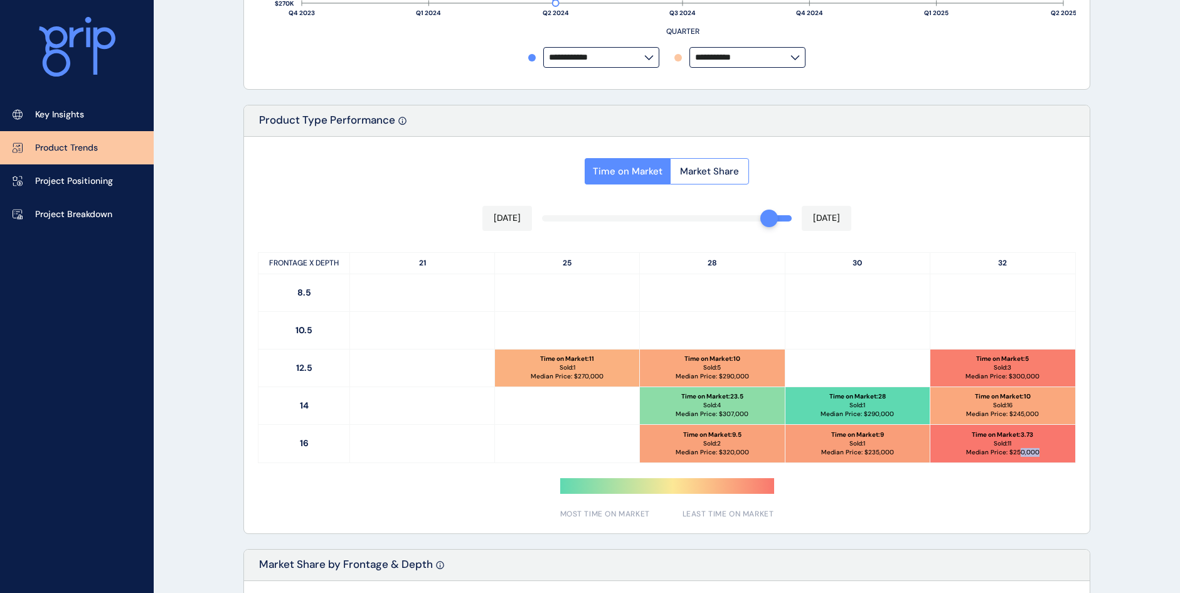
drag, startPoint x: 1020, startPoint y: 445, endPoint x: 1057, endPoint y: 449, distance: 37.3
click at [1057, 449] on div "Time on Market : 3.73 Sold: 11 Median Price: $ 250,000" at bounding box center [1002, 444] width 145 height 38
drag, startPoint x: 1057, startPoint y: 449, endPoint x: 1035, endPoint y: 464, distance: 26.3
click at [1035, 464] on div "Time on Market Market Share [DATE] [DATE] FRONTAGE X DEPTH 21 25 28 30 32 8.5 1…" at bounding box center [666, 335] width 845 height 396
drag, startPoint x: 1005, startPoint y: 447, endPoint x: 1035, endPoint y: 442, distance: 30.5
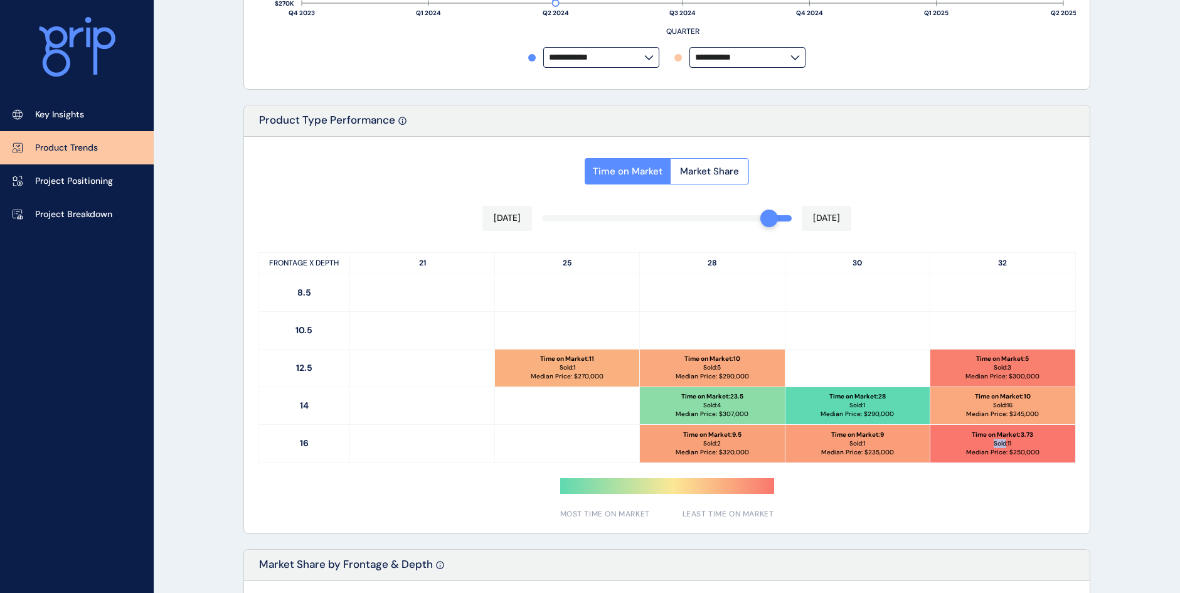
click at [1035, 442] on div "Time on Market : 3.73 Sold: 11 Median Price: $ 250,000" at bounding box center [1002, 444] width 145 height 38
drag, startPoint x: 1035, startPoint y: 442, endPoint x: 1049, endPoint y: 464, distance: 26.8
click at [1056, 463] on div "Time on Market Market Share [DATE] [DATE] FRONTAGE X DEPTH 21 25 28 30 32 8.5 1…" at bounding box center [666, 335] width 845 height 396
drag, startPoint x: 1007, startPoint y: 451, endPoint x: 1069, endPoint y: 451, distance: 62.1
click at [1069, 451] on div "Time on Market : 3.73 Sold: 11 Median Price: $ 250,000" at bounding box center [1002, 444] width 145 height 38
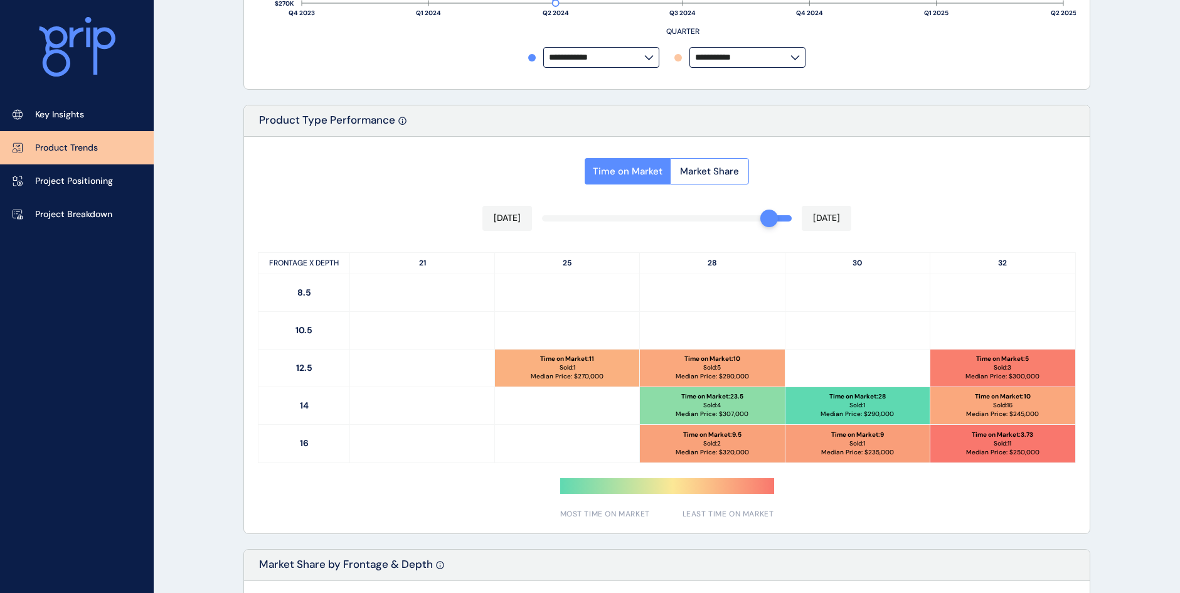
click at [768, 213] on div at bounding box center [769, 218] width 18 height 18
drag, startPoint x: 768, startPoint y: 214, endPoint x: 724, endPoint y: 218, distance: 44.1
click at [724, 217] on div "Time on Market Market Share [DATE] [DATE] FRONTAGE X DEPTH 21 25 28 30 32 8.5 1…" at bounding box center [666, 335] width 845 height 396
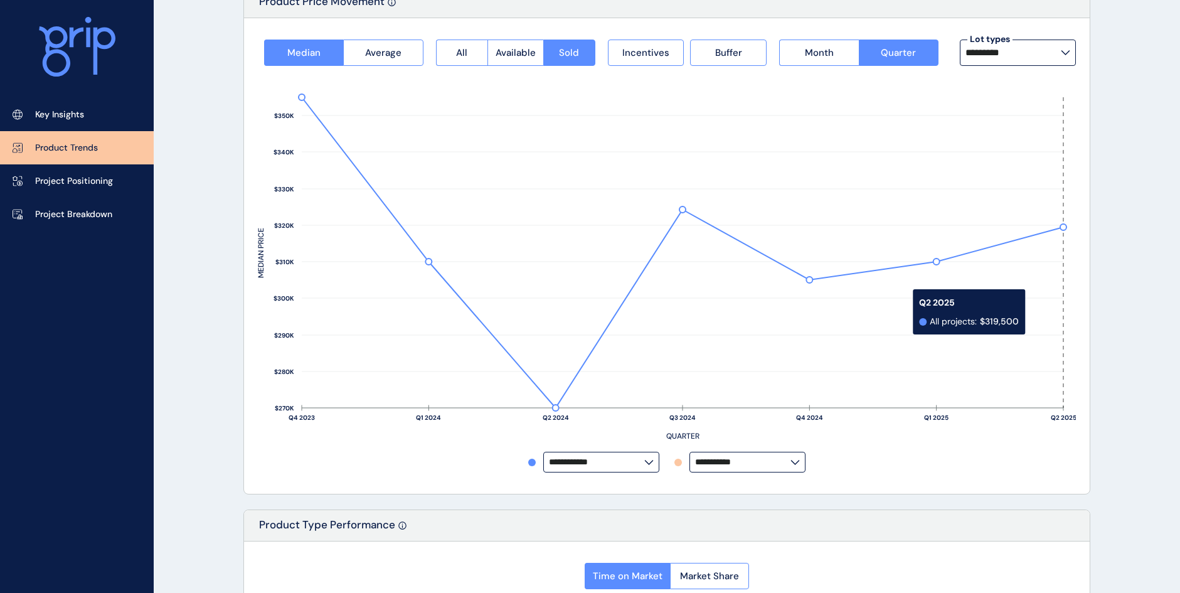
scroll to position [0, 0]
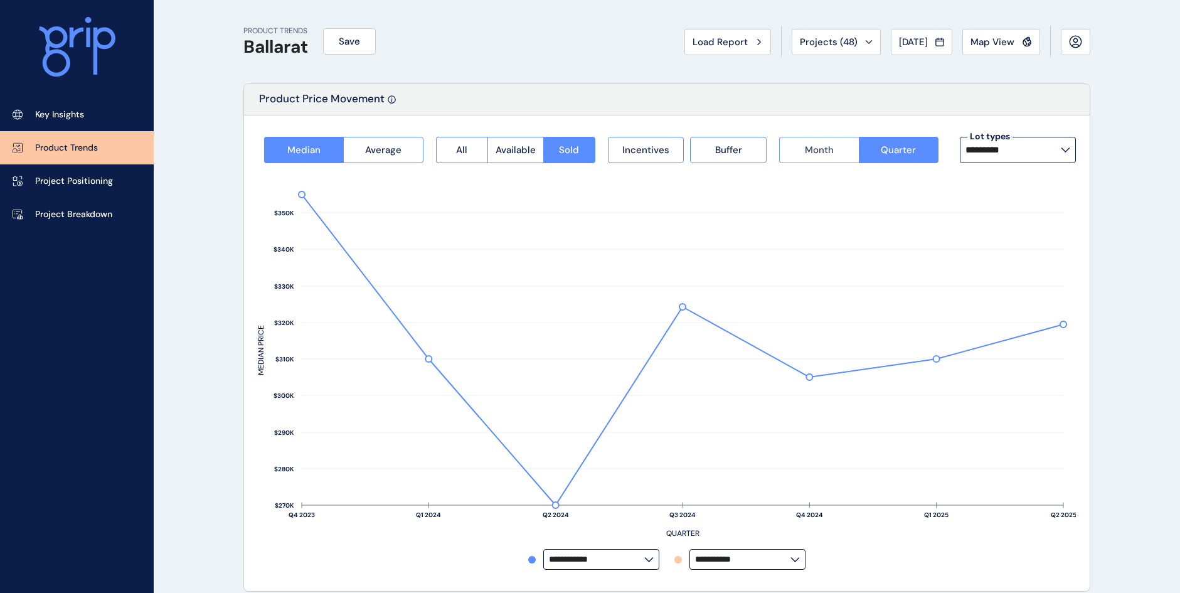
click at [830, 162] on button "Month" at bounding box center [818, 150] width 79 height 26
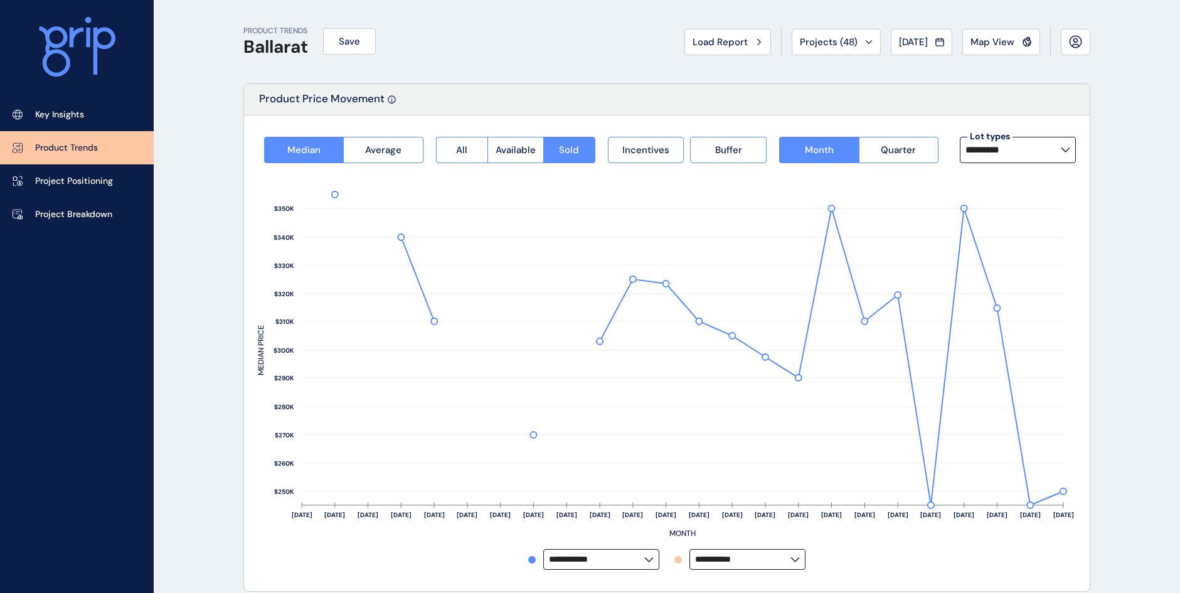
click at [1056, 496] on g "[DATE] Oct ’[DATE] Dec ’[DATE] Feb ’[DATE] Apr ’[DATE] Jun ’[DATE] Aug ’[DATE] …" at bounding box center [665, 364] width 818 height 347
click at [1066, 489] on rect at bounding box center [667, 356] width 818 height 386
click at [1060, 147] on input "*********" at bounding box center [1012, 150] width 95 height 10
click at [1026, 208] on div "14m x 25m 2 lots sold" at bounding box center [1017, 213] width 116 height 31
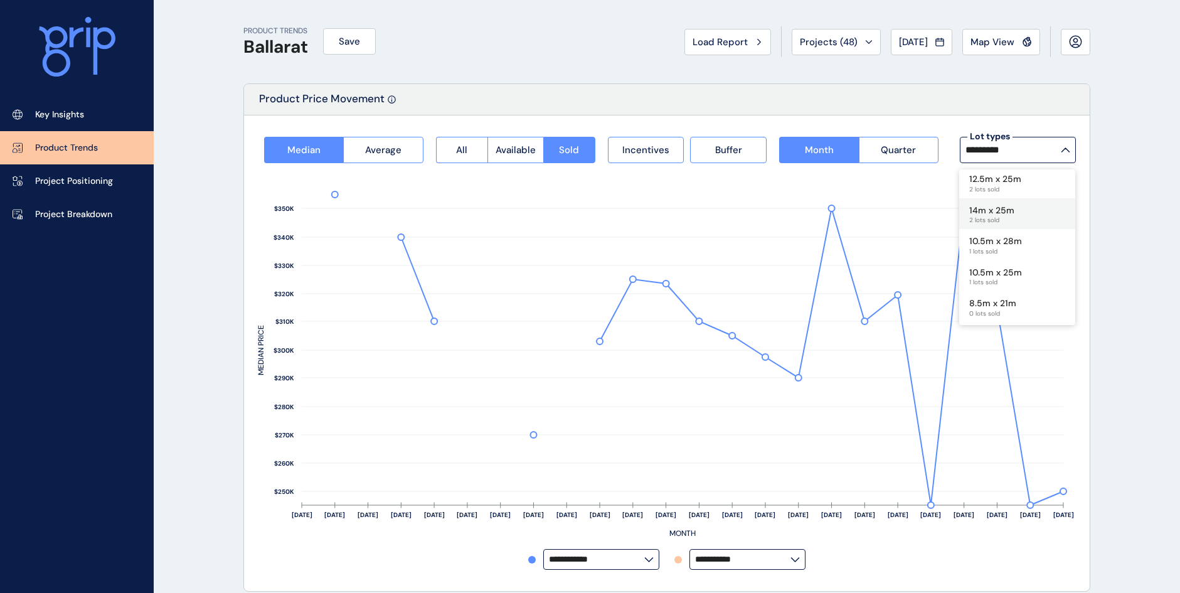
type input "*********"
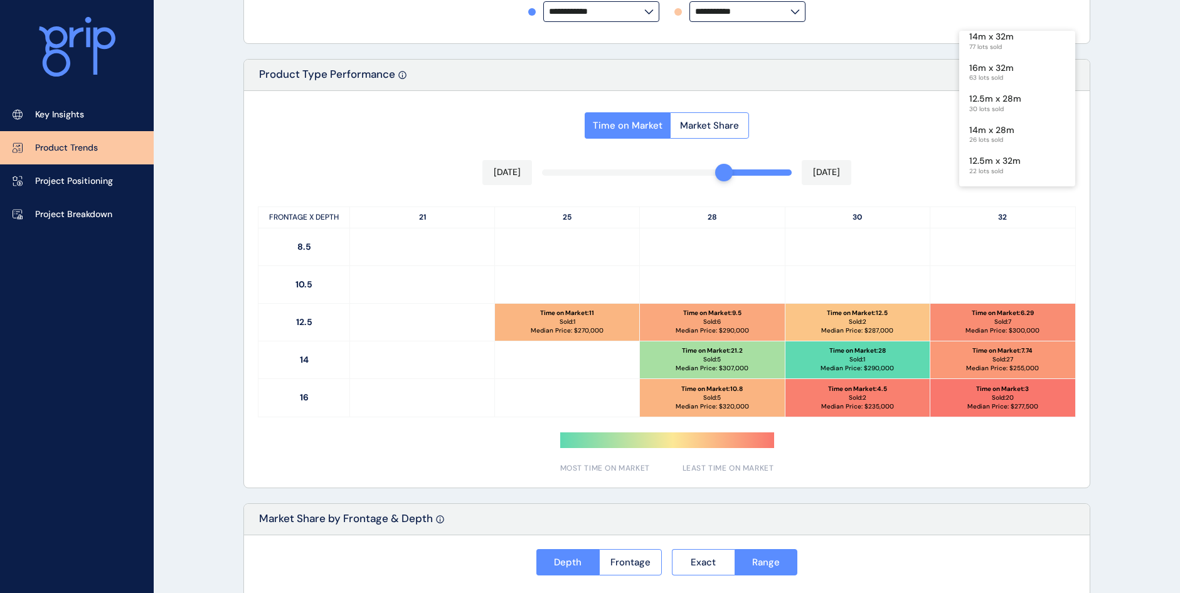
scroll to position [541, 0]
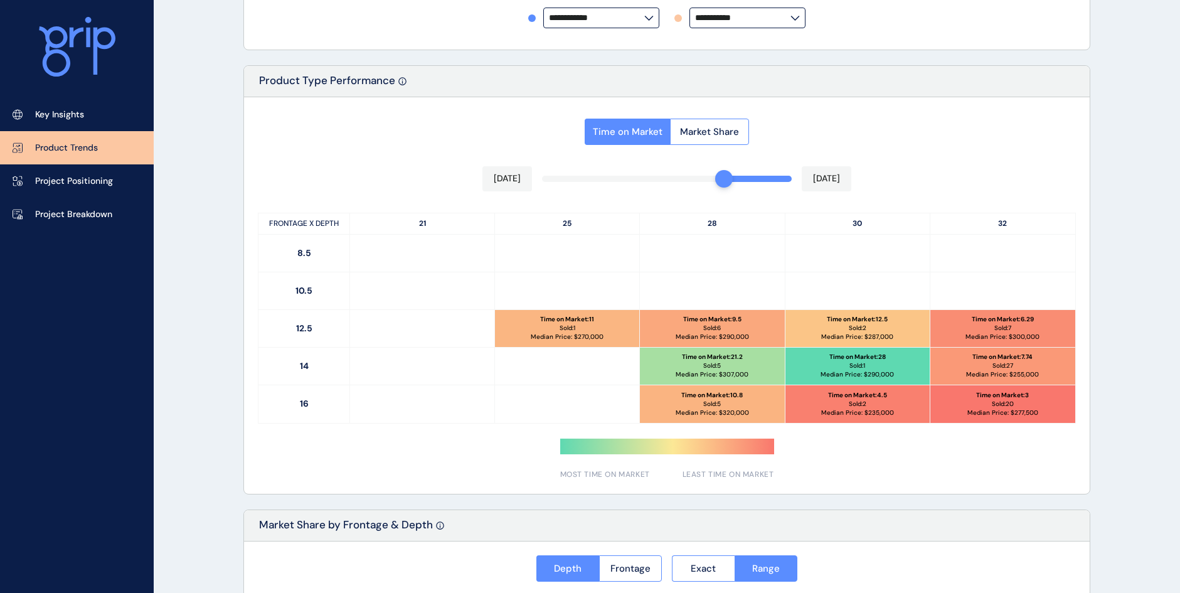
click at [1034, 413] on p "Median Price: $ 277,500" at bounding box center [1002, 412] width 71 height 9
drag, startPoint x: 1049, startPoint y: 406, endPoint x: 957, endPoint y: 391, distance: 93.5
click at [957, 391] on div "Time on Market : 3 Sold: 20 Median Price: $ 277,500" at bounding box center [1002, 404] width 145 height 38
drag, startPoint x: 957, startPoint y: 391, endPoint x: 1039, endPoint y: 436, distance: 93.8
click at [1039, 436] on div "Time on Market Market Share [DATE] [DATE] FRONTAGE X DEPTH 21 25 28 30 32 8.5 1…" at bounding box center [666, 295] width 845 height 396
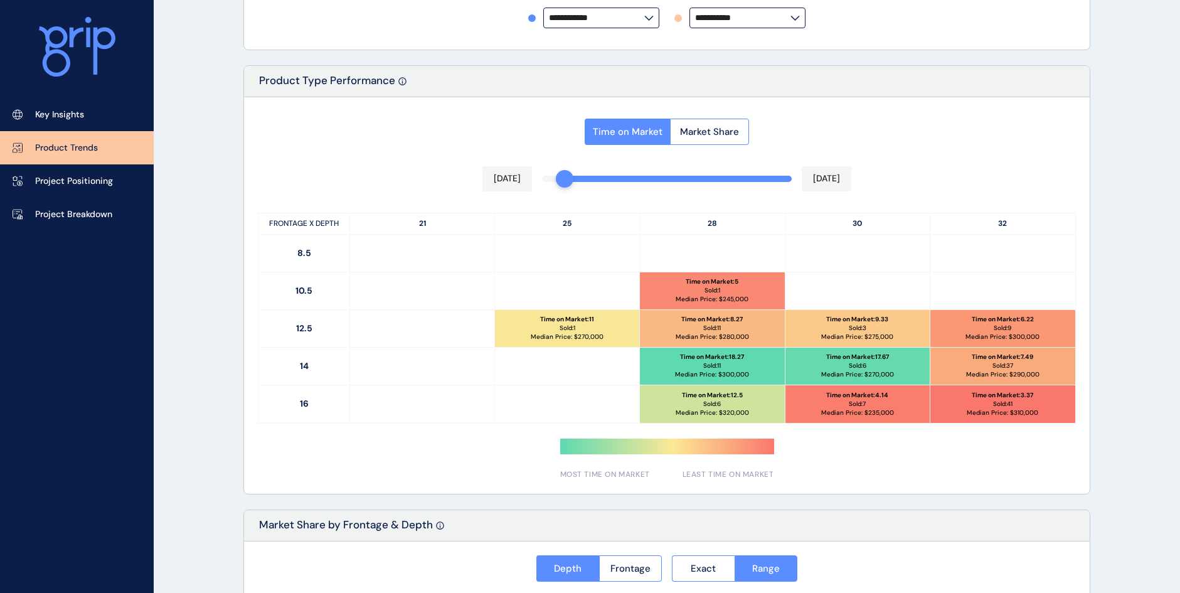
click at [562, 181] on div "Time on Market Market Share [DATE] [DATE] FRONTAGE X DEPTH 21 25 28 30 32 8.5 1…" at bounding box center [666, 295] width 845 height 396
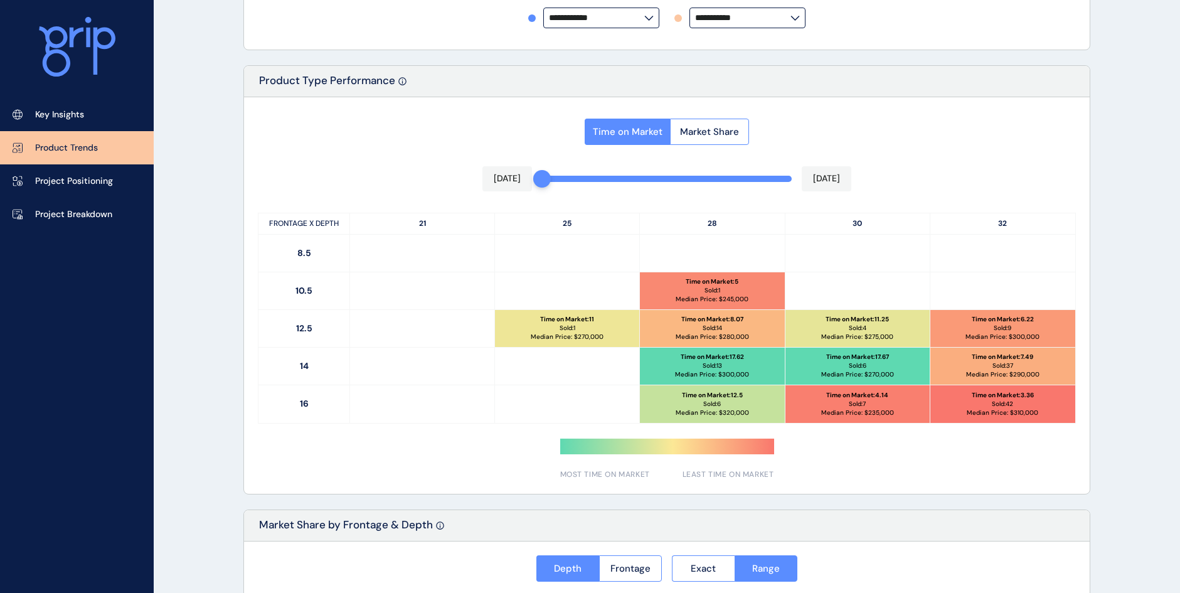
click at [1041, 442] on div "Time on Market Market Share [DATE] [DATE] FRONTAGE X DEPTH 21 25 28 30 32 8.5 1…" at bounding box center [666, 295] width 845 height 396
click at [718, 135] on span "Market Share" at bounding box center [709, 131] width 59 height 13
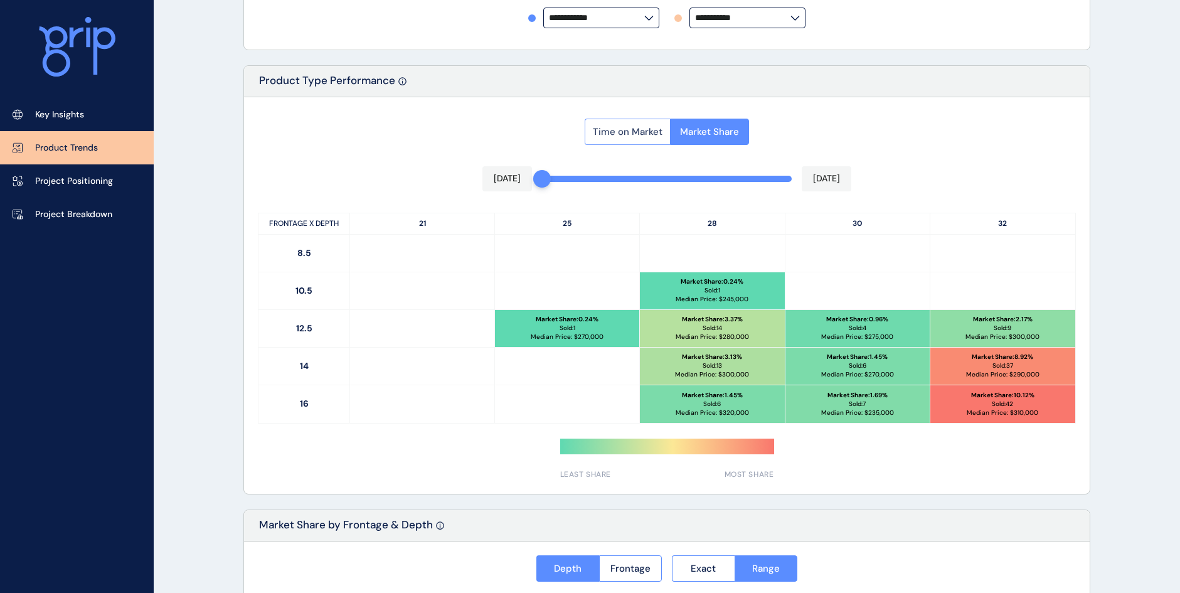
click at [589, 133] on button "Time on Market" at bounding box center [627, 132] width 85 height 26
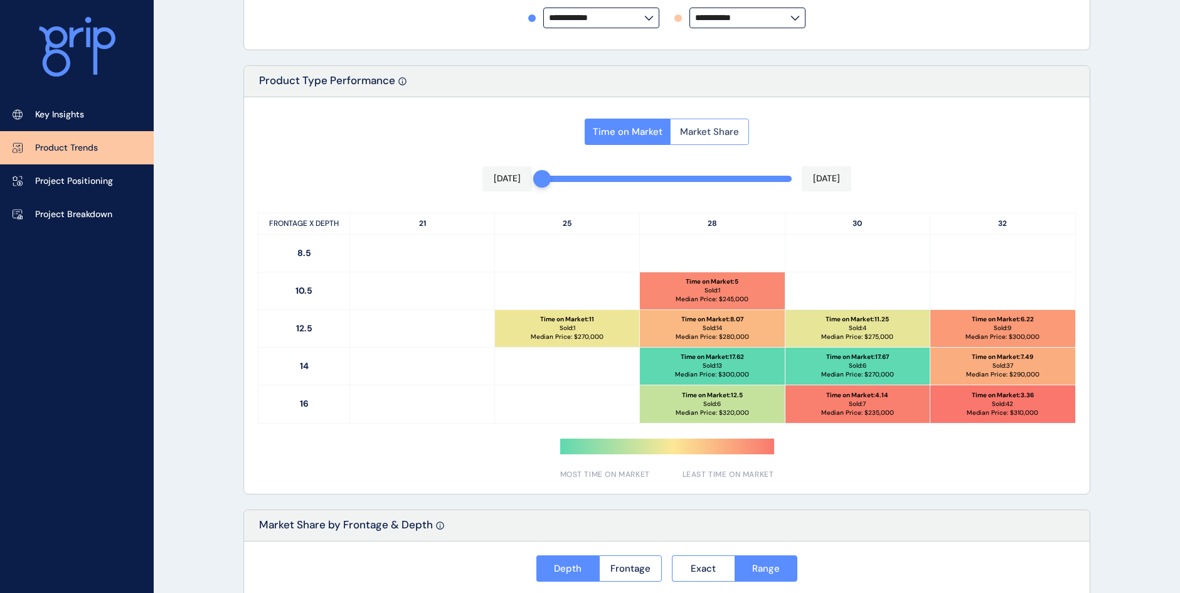
click at [711, 129] on span "Market Share" at bounding box center [709, 131] width 59 height 13
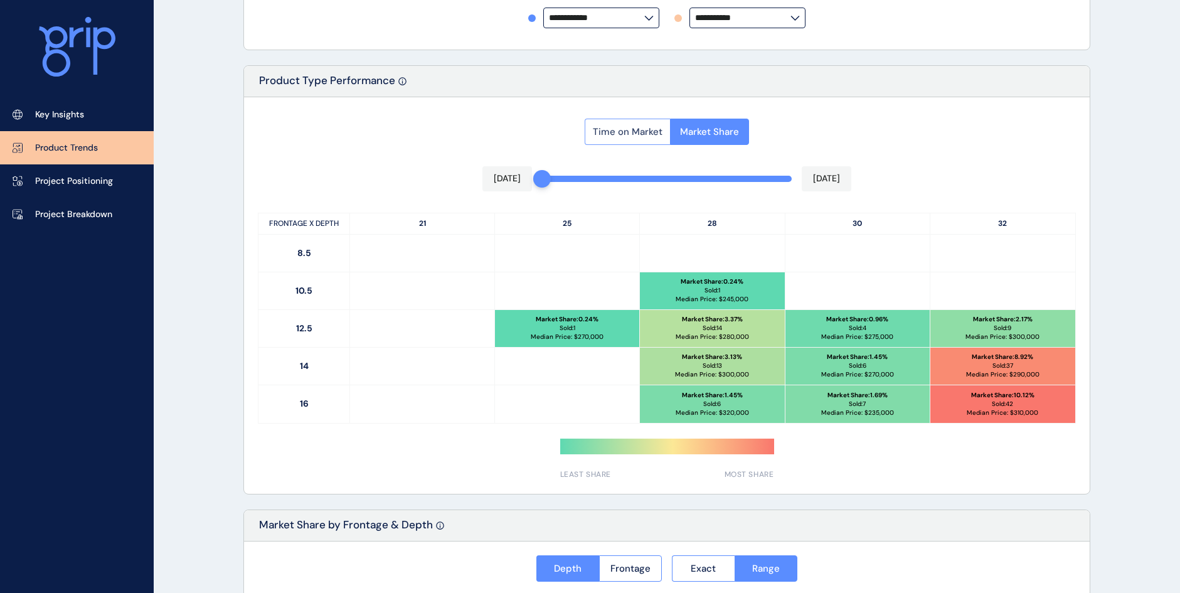
click at [655, 137] on span "Time on Market" at bounding box center [628, 131] width 70 height 13
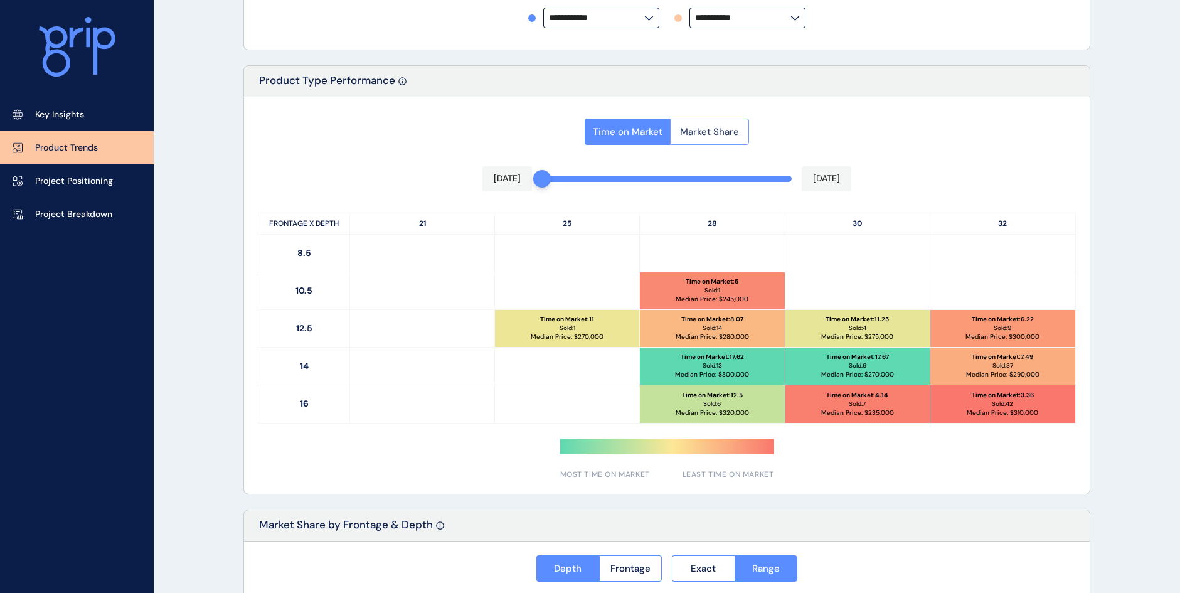
click at [712, 134] on span "Market Share" at bounding box center [709, 131] width 59 height 13
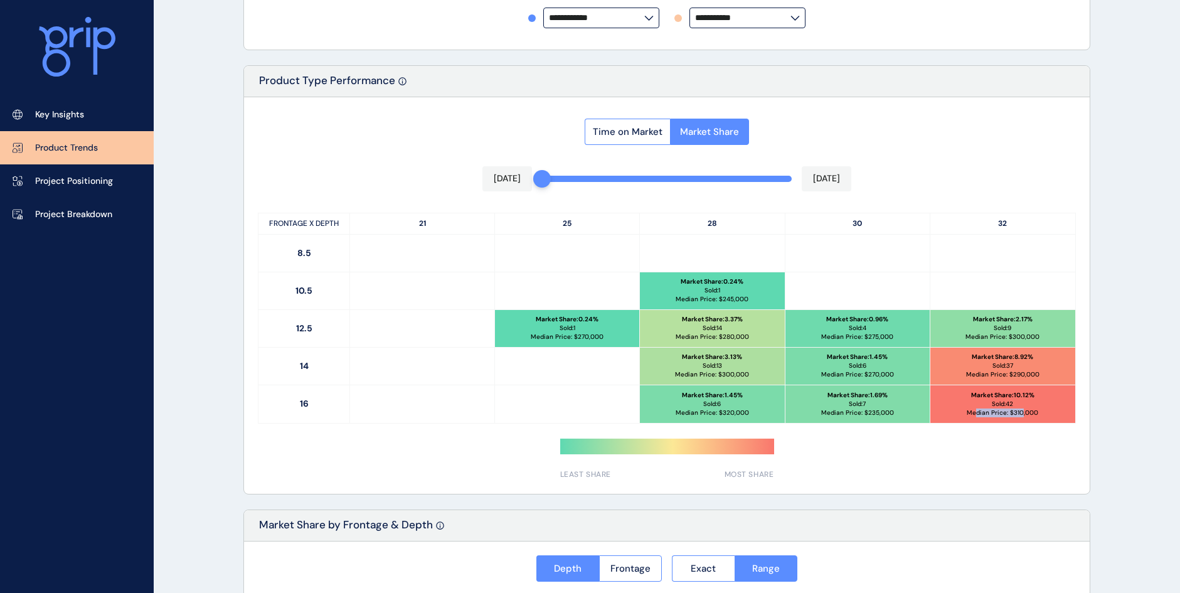
drag, startPoint x: 1022, startPoint y: 405, endPoint x: 975, endPoint y: 406, distance: 46.4
click at [975, 406] on div "Market Share : 10.12 % Sold: 42 Median Price: $ 310,000" at bounding box center [1002, 404] width 145 height 38
drag, startPoint x: 975, startPoint y: 406, endPoint x: 1005, endPoint y: 403, distance: 29.6
click at [1005, 400] on p "Sold: 42" at bounding box center [1002, 404] width 21 height 9
drag, startPoint x: 1042, startPoint y: 420, endPoint x: 965, endPoint y: 390, distance: 82.8
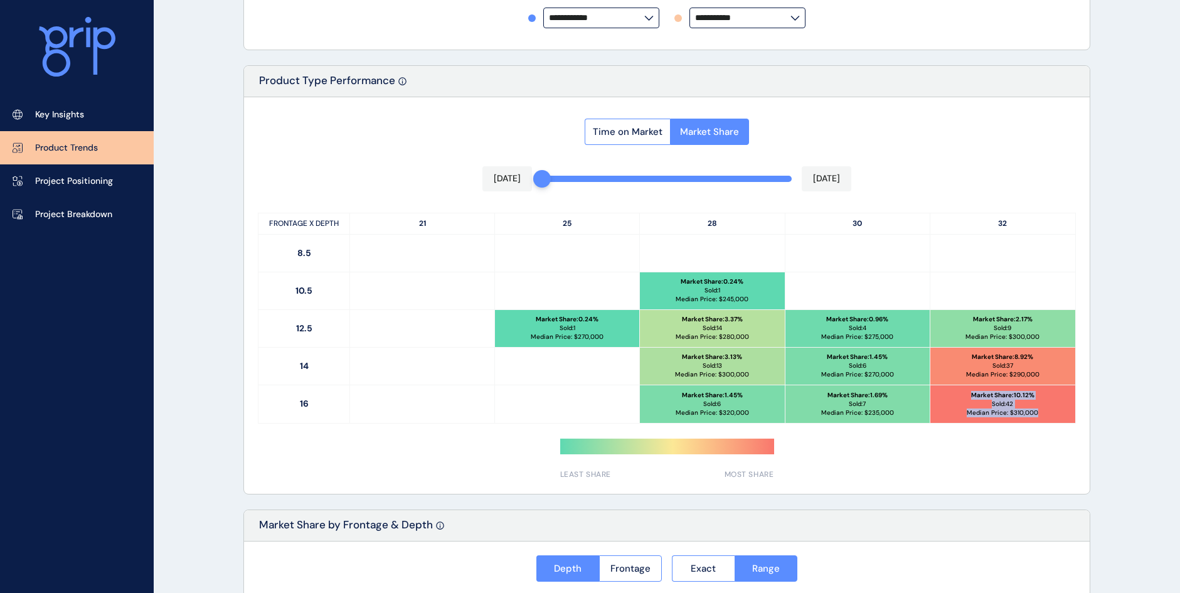
click at [965, 390] on div "Market Share : 10.12 % Sold: 42 Median Price: $ 310,000" at bounding box center [1002, 404] width 145 height 38
click at [631, 127] on span "Time on Market" at bounding box center [628, 131] width 70 height 13
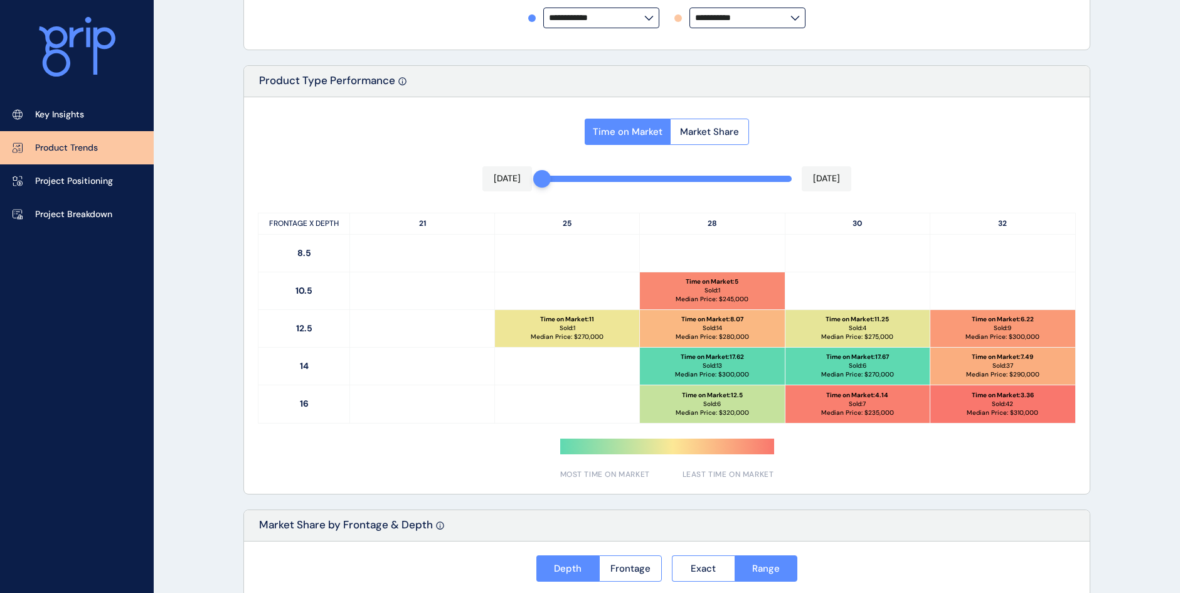
drag, startPoint x: 631, startPoint y: 127, endPoint x: 719, endPoint y: 117, distance: 89.0
click at [719, 117] on div "Time on Market Market Share" at bounding box center [667, 128] width 164 height 34
click at [719, 135] on span "Market Share" at bounding box center [709, 131] width 59 height 13
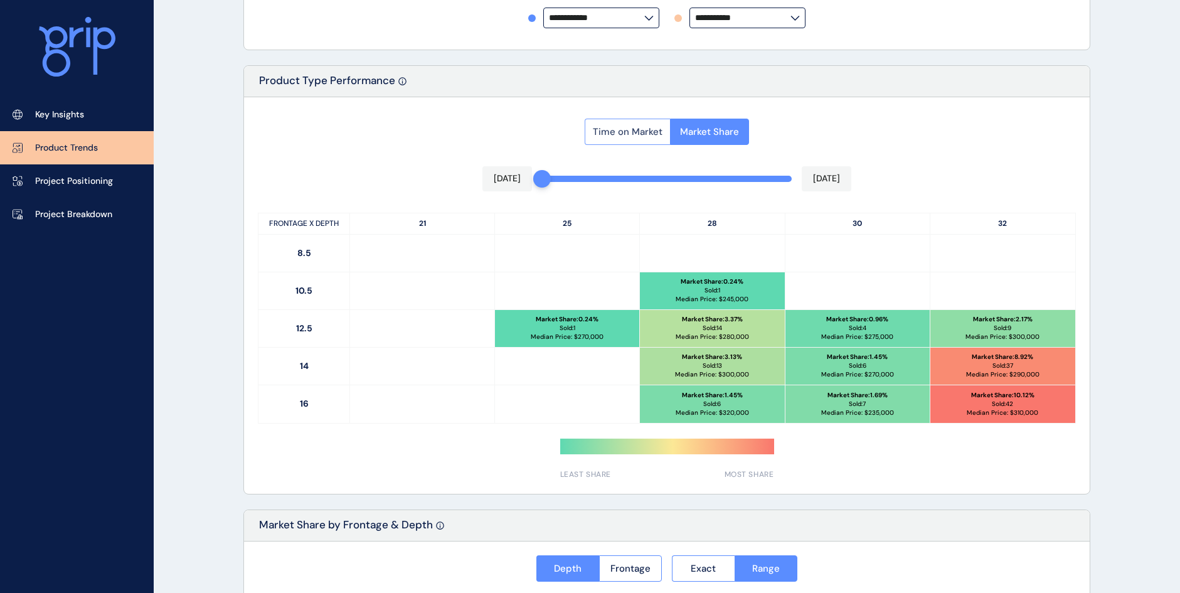
click at [643, 127] on span "Time on Market" at bounding box center [628, 131] width 70 height 13
